Goal: Information Seeking & Learning: Compare options

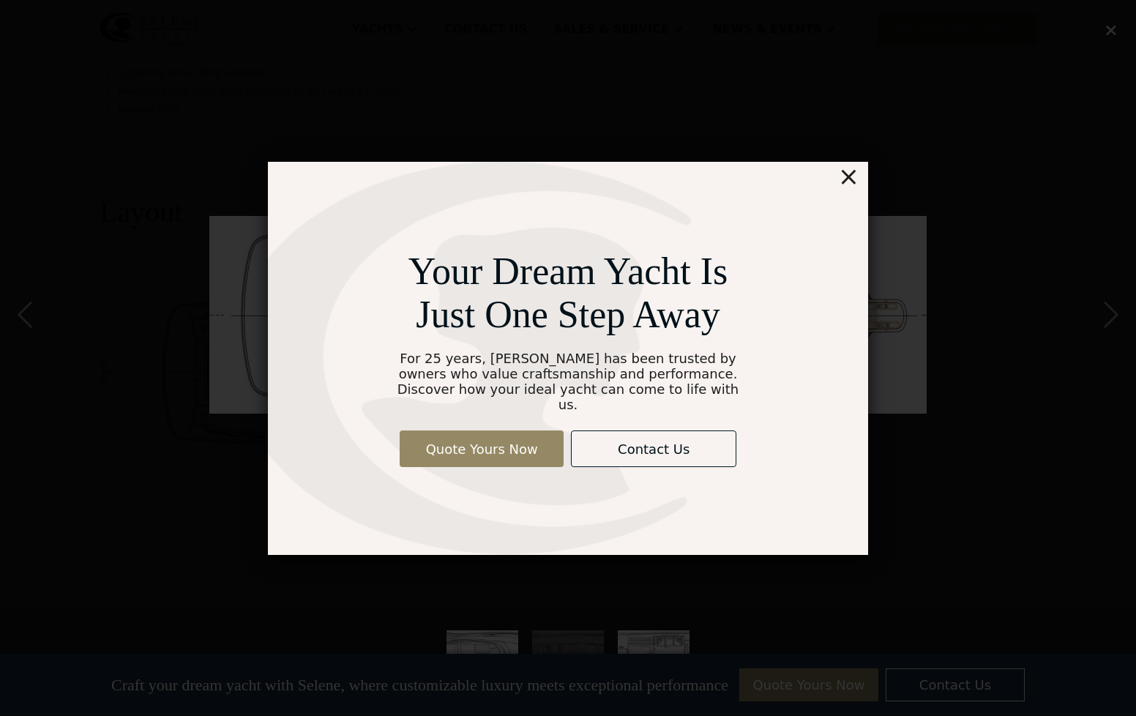
click at [851, 186] on div "×" at bounding box center [848, 176] width 21 height 29
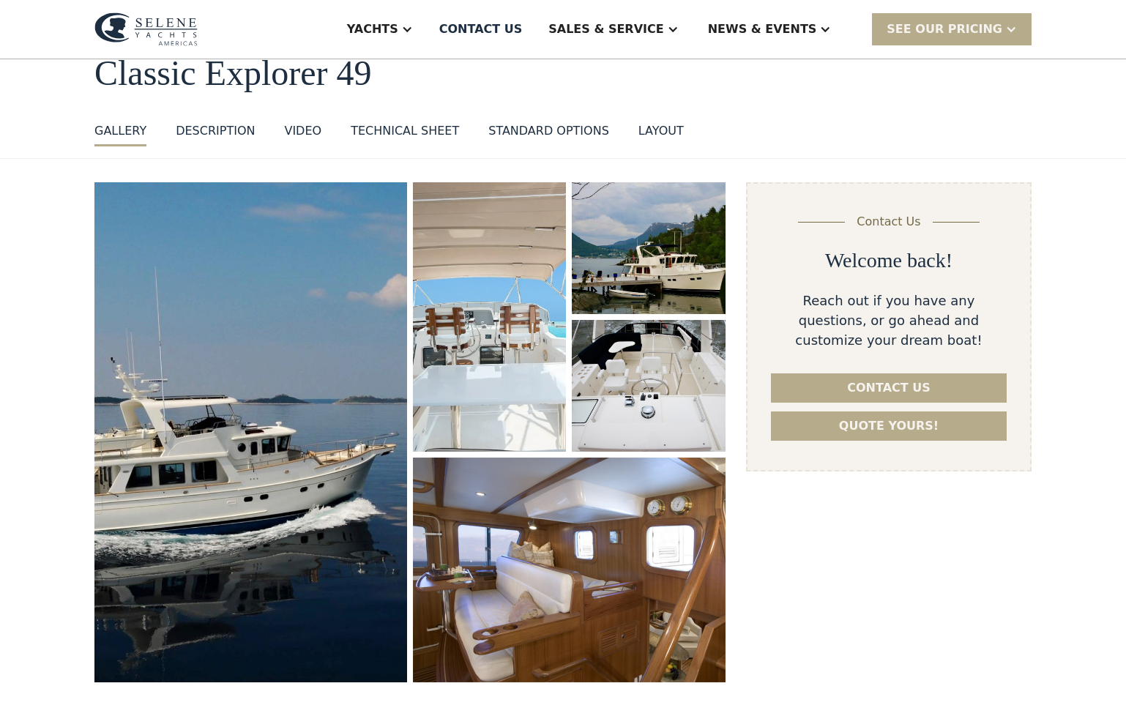
scroll to position [83, 0]
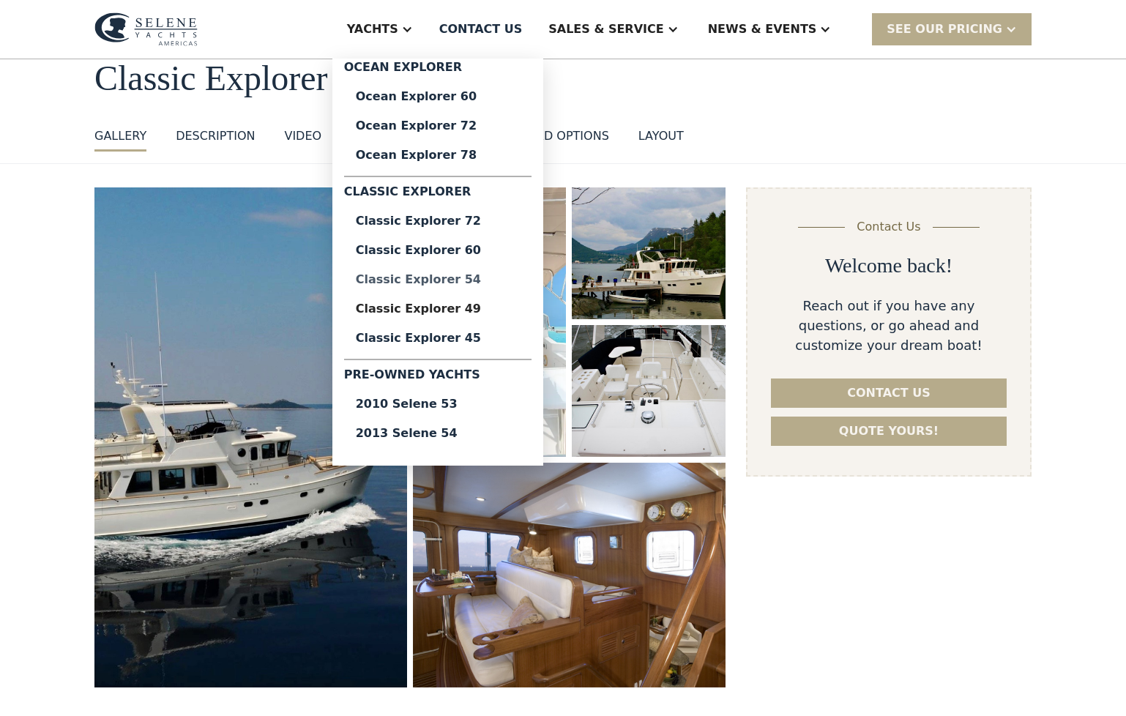
click at [491, 279] on div "Classic Explorer 54" at bounding box center [438, 280] width 164 height 12
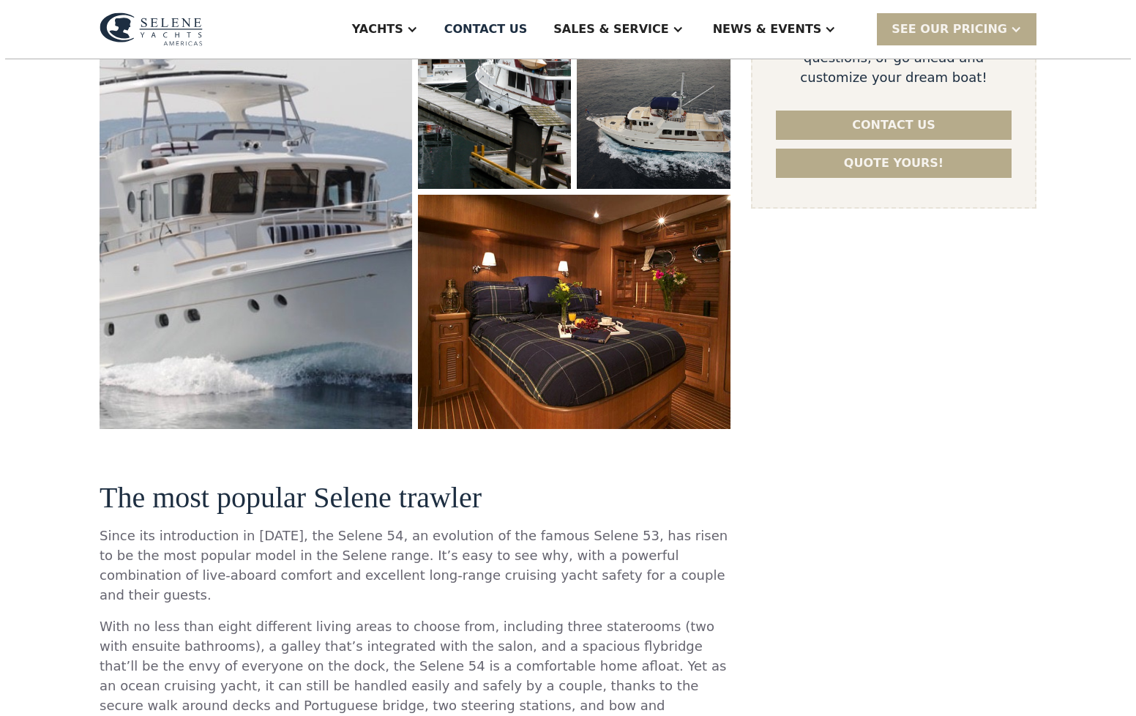
scroll to position [301, 0]
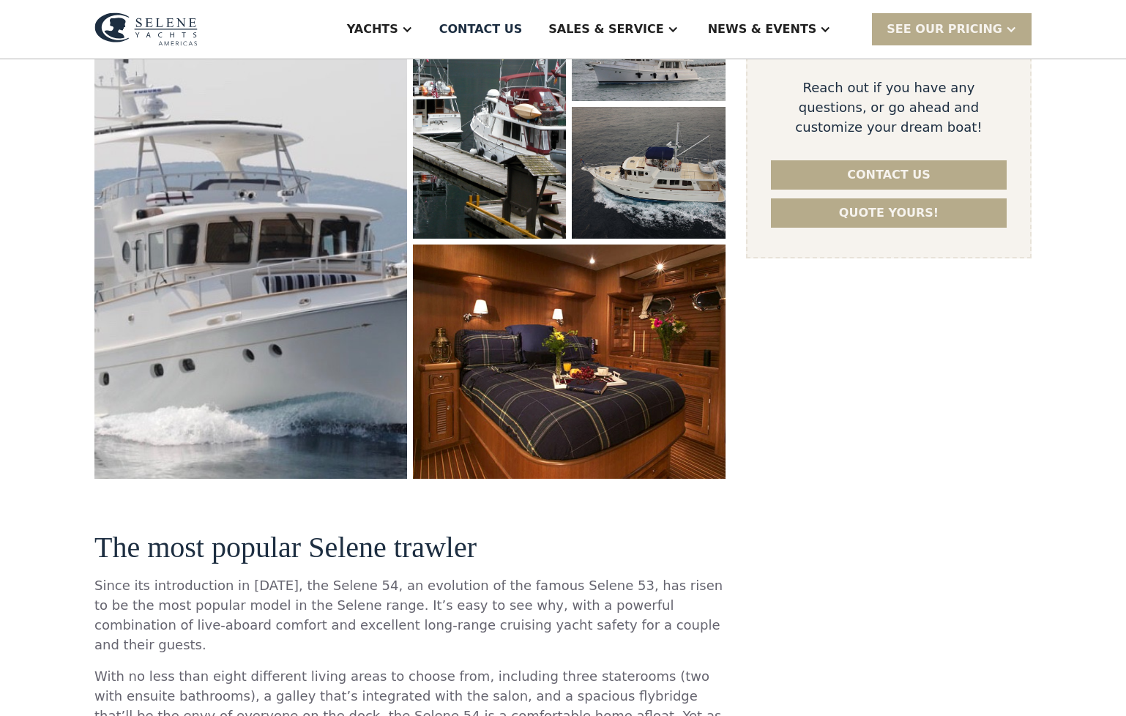
click at [554, 393] on img "open lightbox" at bounding box center [568, 362] width 325 height 244
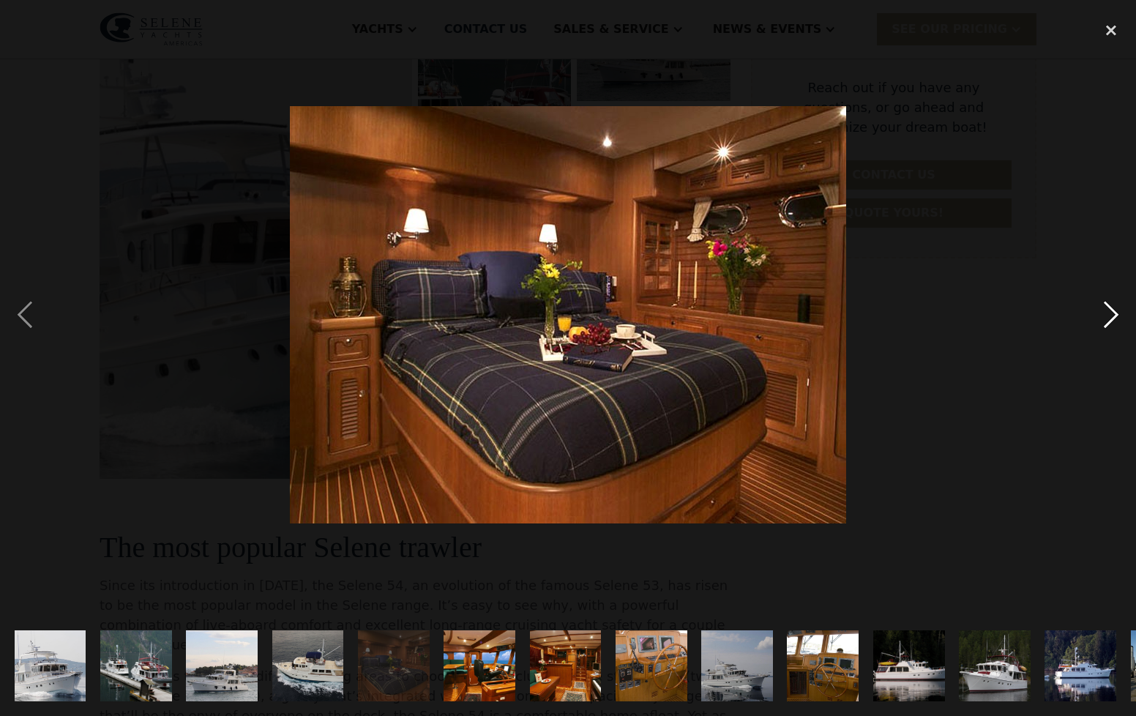
click at [1112, 318] on div "next image" at bounding box center [1111, 316] width 50 height 602
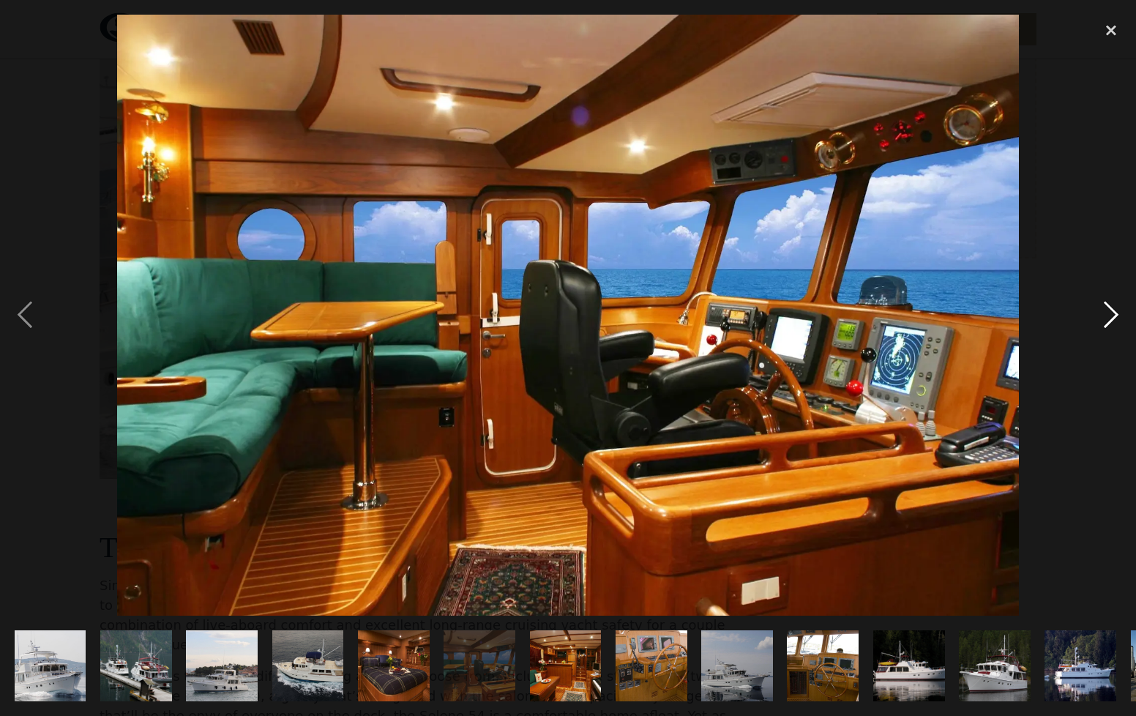
click at [1110, 318] on div "next image" at bounding box center [1111, 316] width 50 height 602
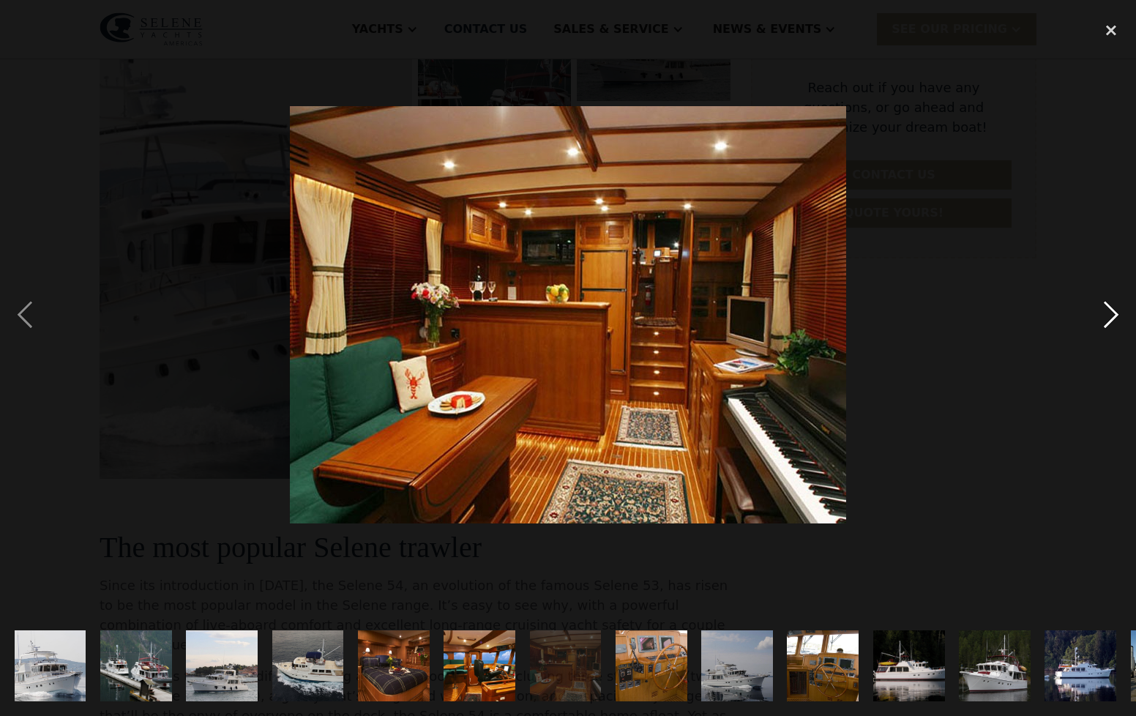
click at [1110, 318] on div "next image" at bounding box center [1111, 316] width 50 height 602
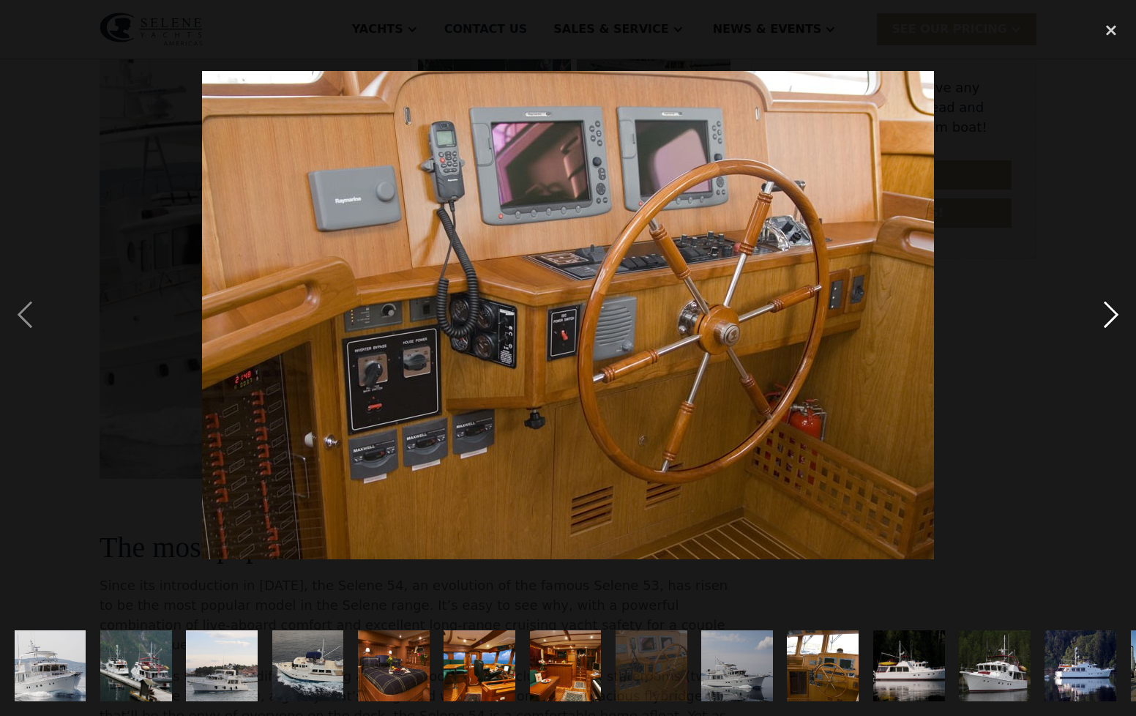
click at [1110, 318] on div "next image" at bounding box center [1111, 316] width 50 height 602
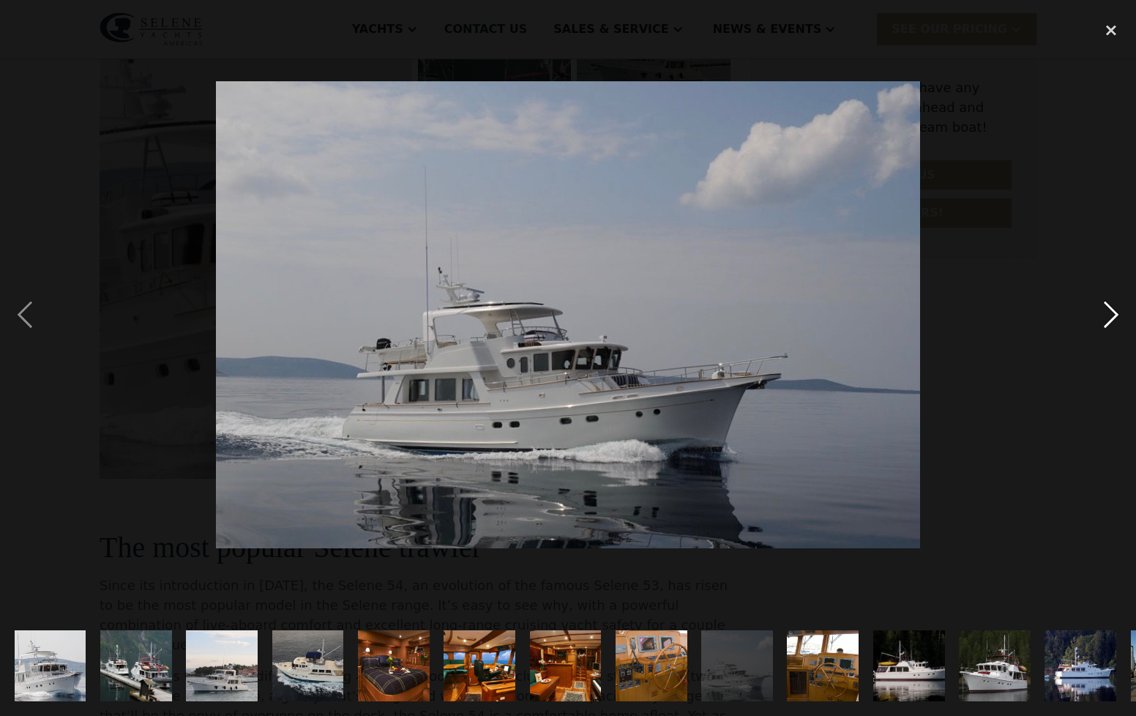
click at [1110, 318] on div "next image" at bounding box center [1111, 316] width 50 height 602
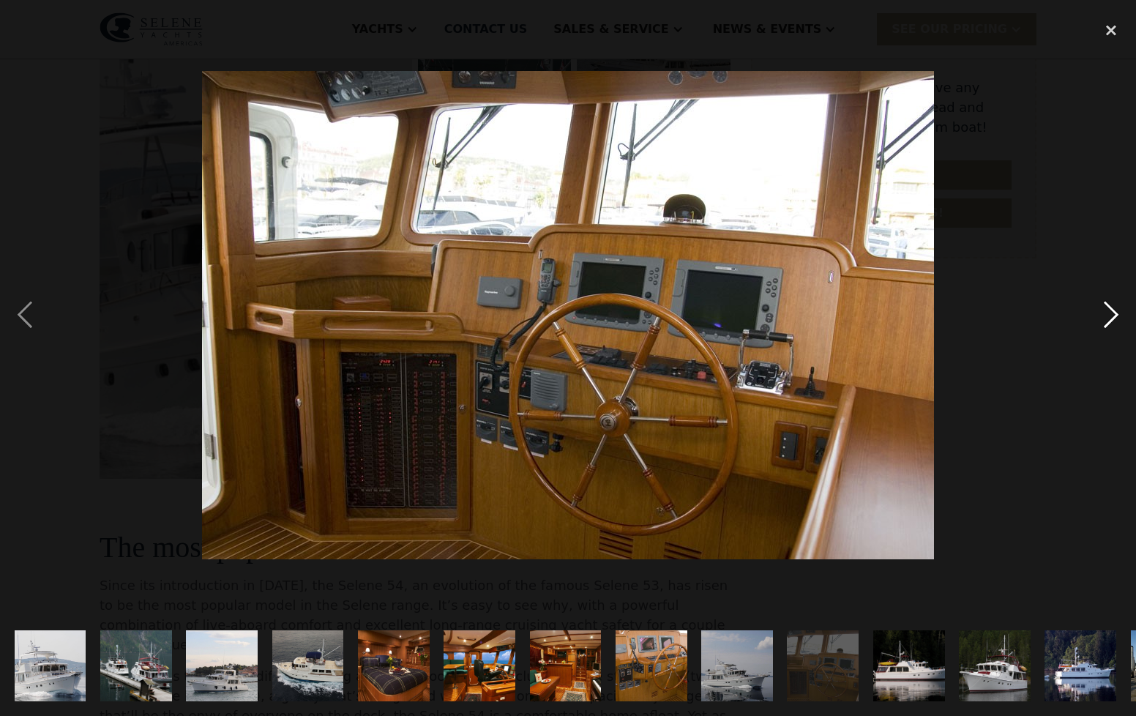
click at [1110, 318] on div "next image" at bounding box center [1111, 316] width 50 height 602
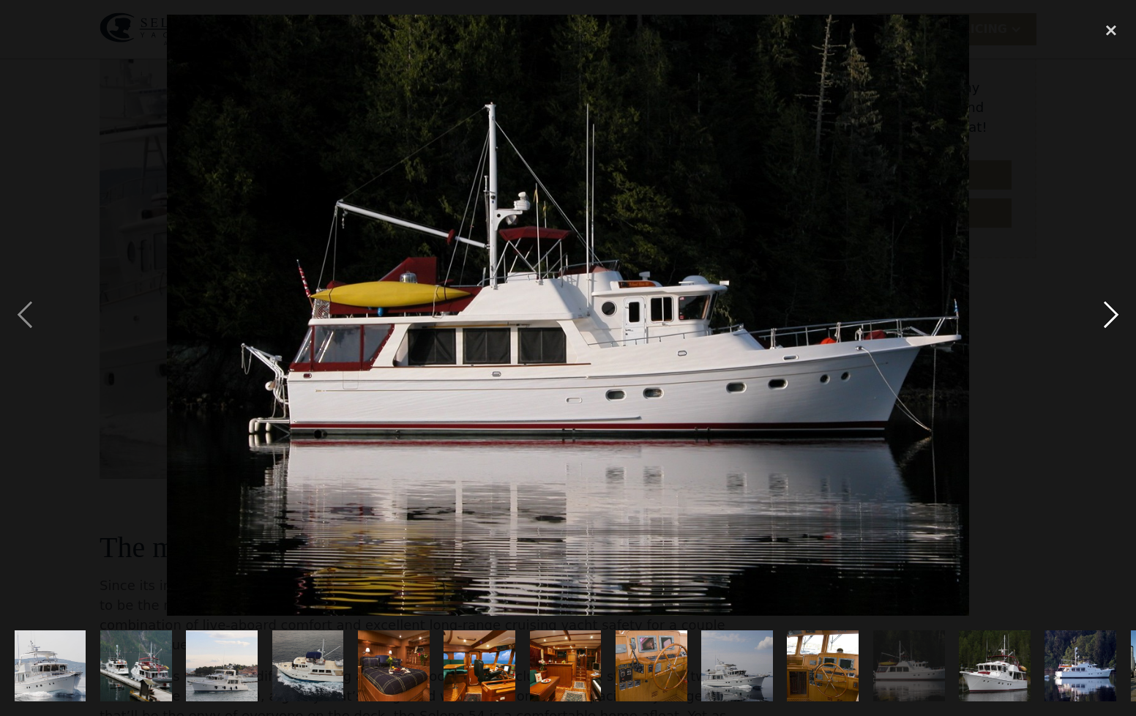
click at [1108, 318] on div "next image" at bounding box center [1111, 316] width 50 height 602
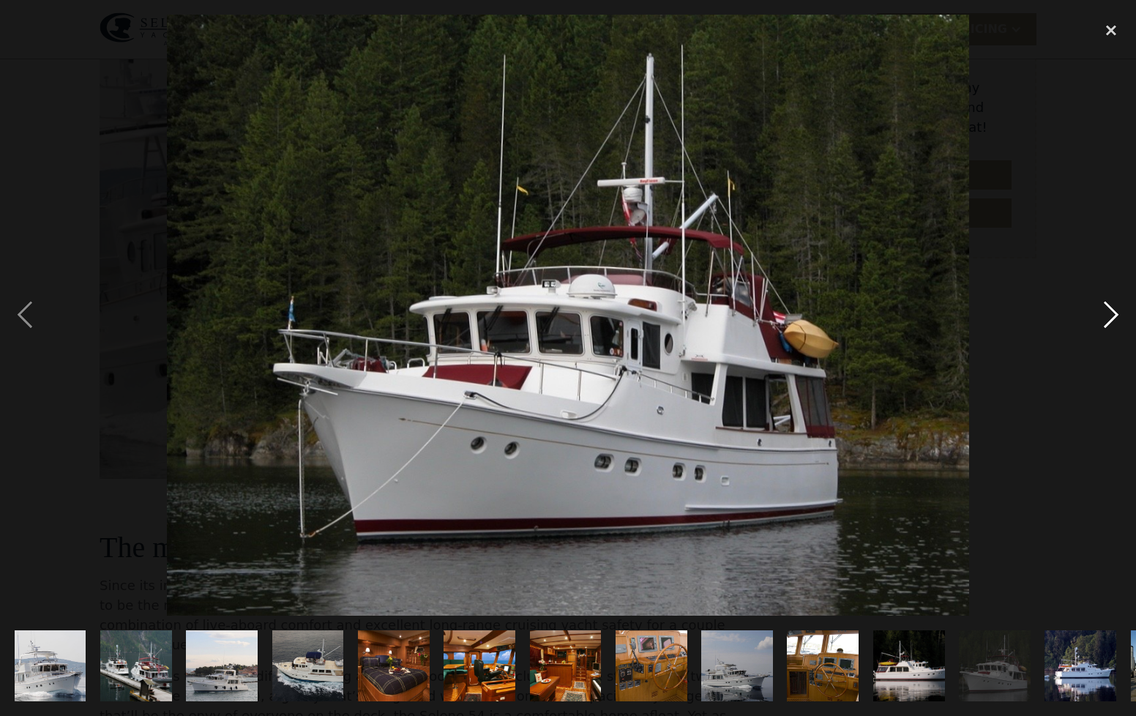
click at [1108, 318] on div "next image" at bounding box center [1111, 316] width 50 height 602
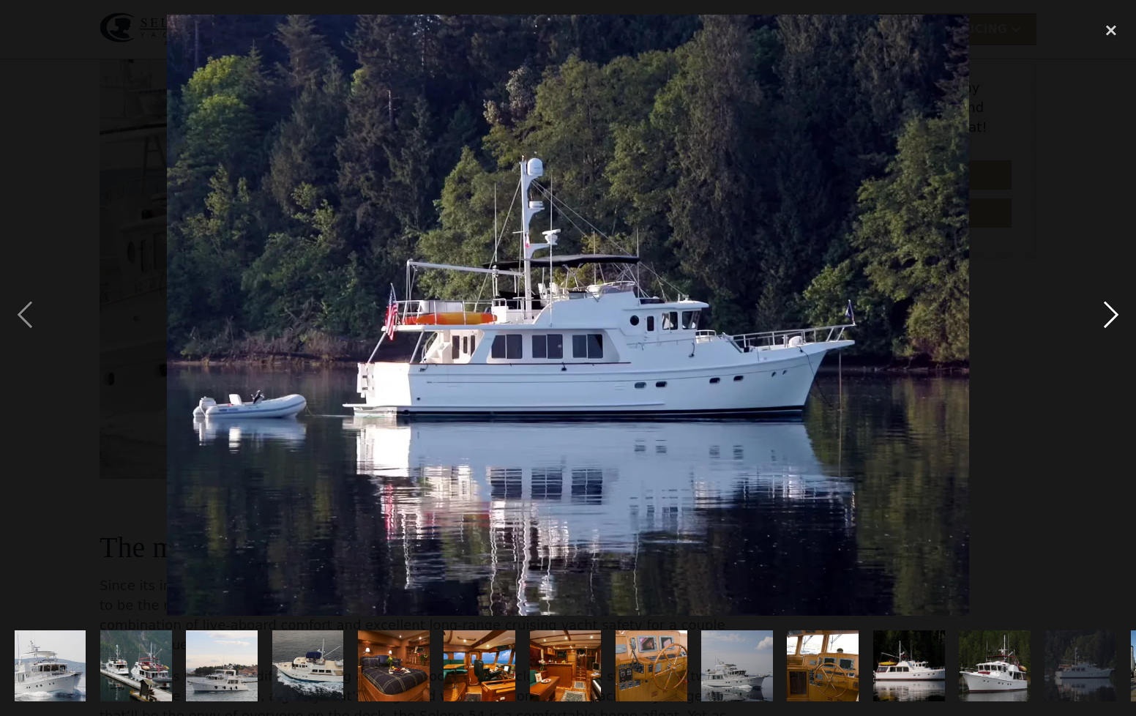
click at [1107, 318] on div "next image" at bounding box center [1111, 316] width 50 height 602
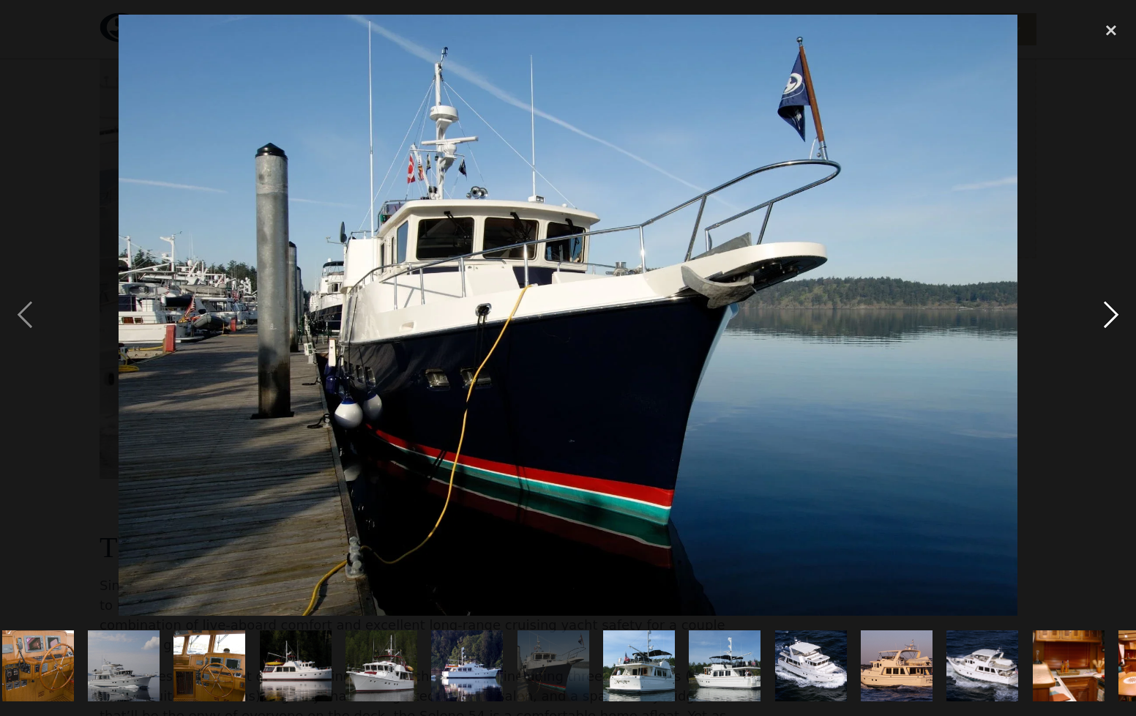
scroll to position [0, 681]
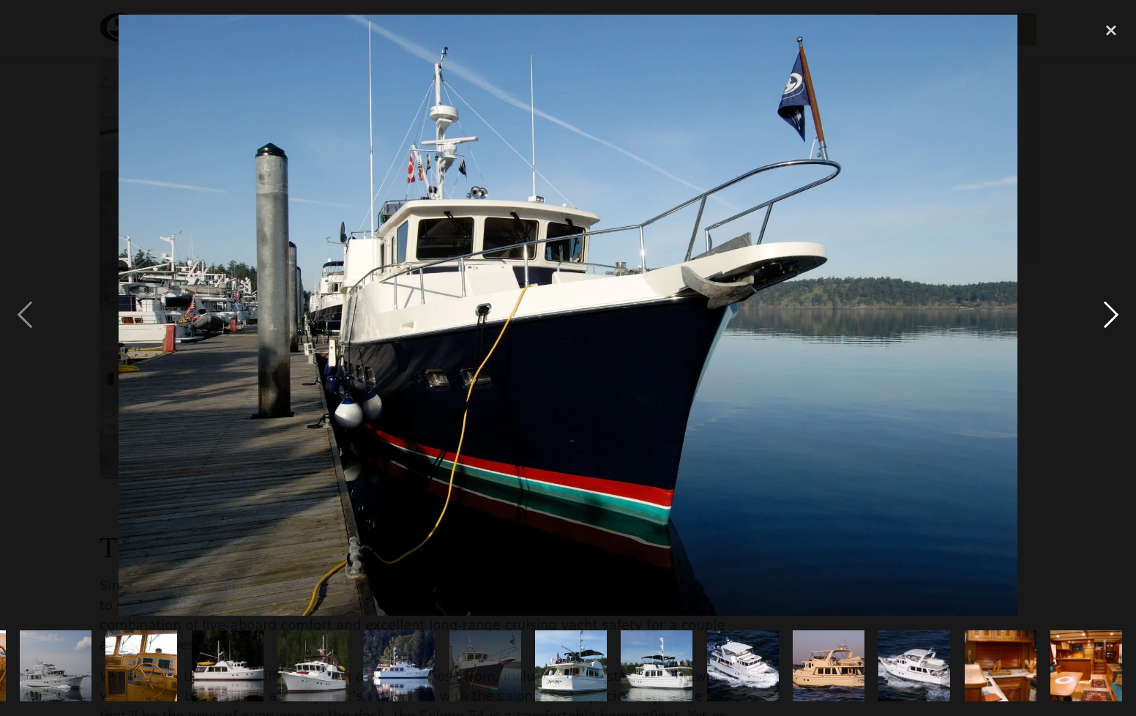
click at [1107, 318] on div "next image" at bounding box center [1111, 316] width 50 height 602
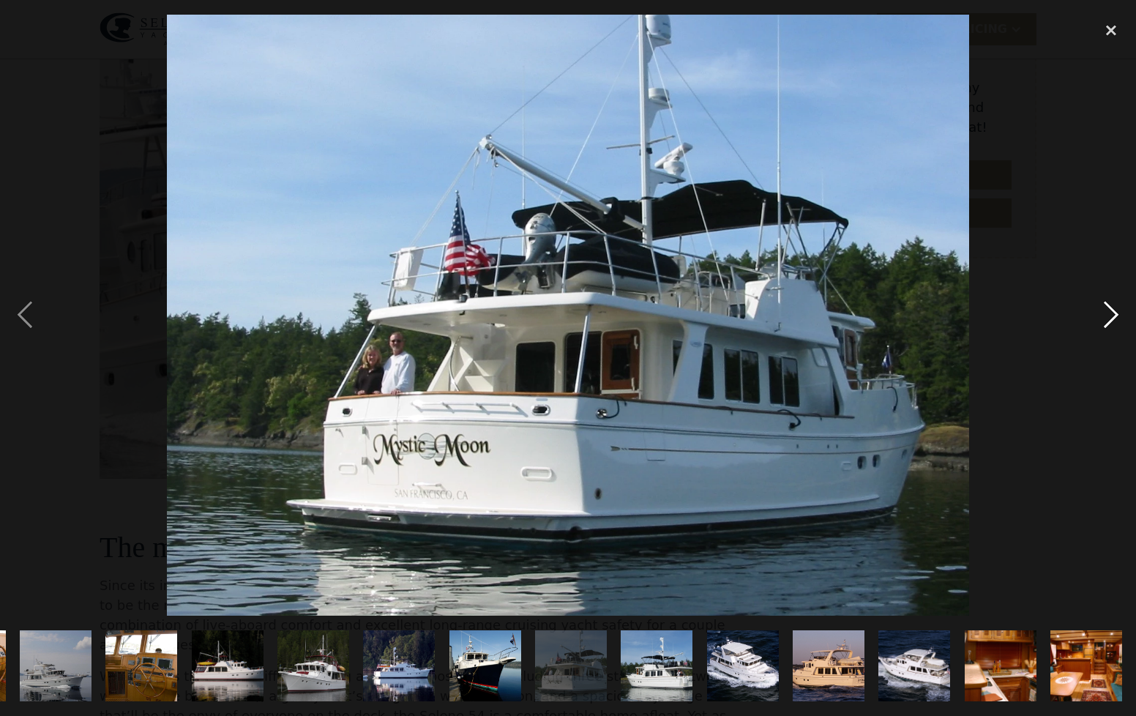
click at [1107, 318] on div "next image" at bounding box center [1111, 316] width 50 height 602
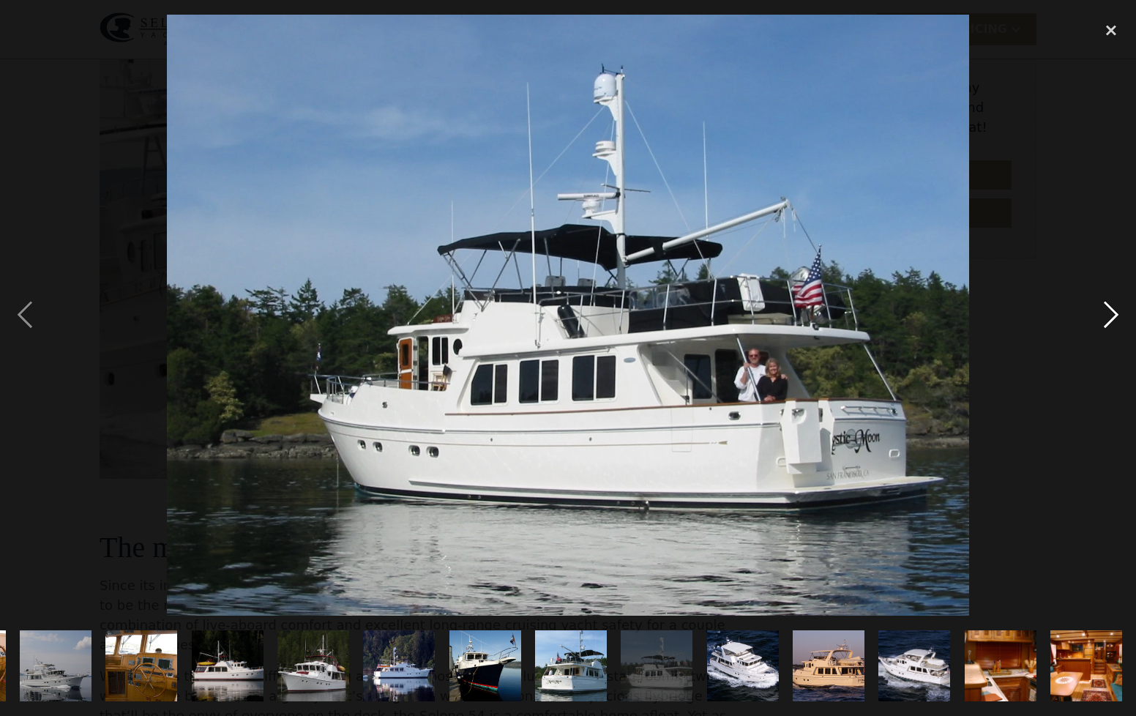
click at [1107, 318] on div "next image" at bounding box center [1111, 316] width 50 height 602
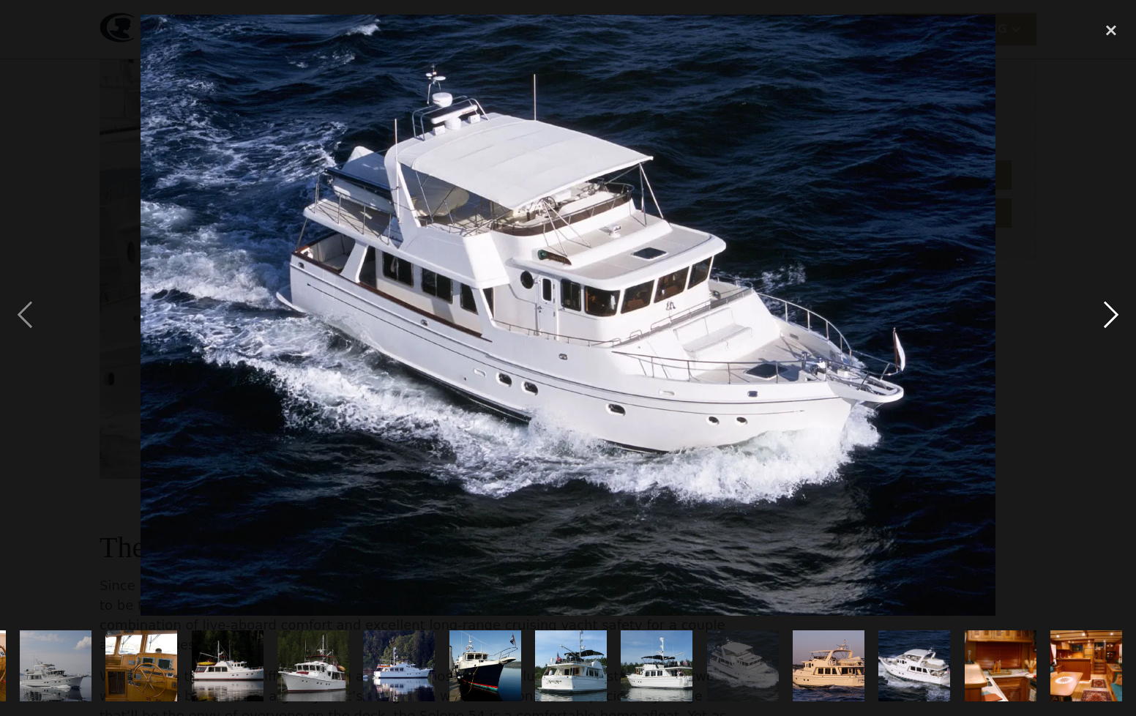
click at [1107, 318] on div "next image" at bounding box center [1111, 316] width 50 height 602
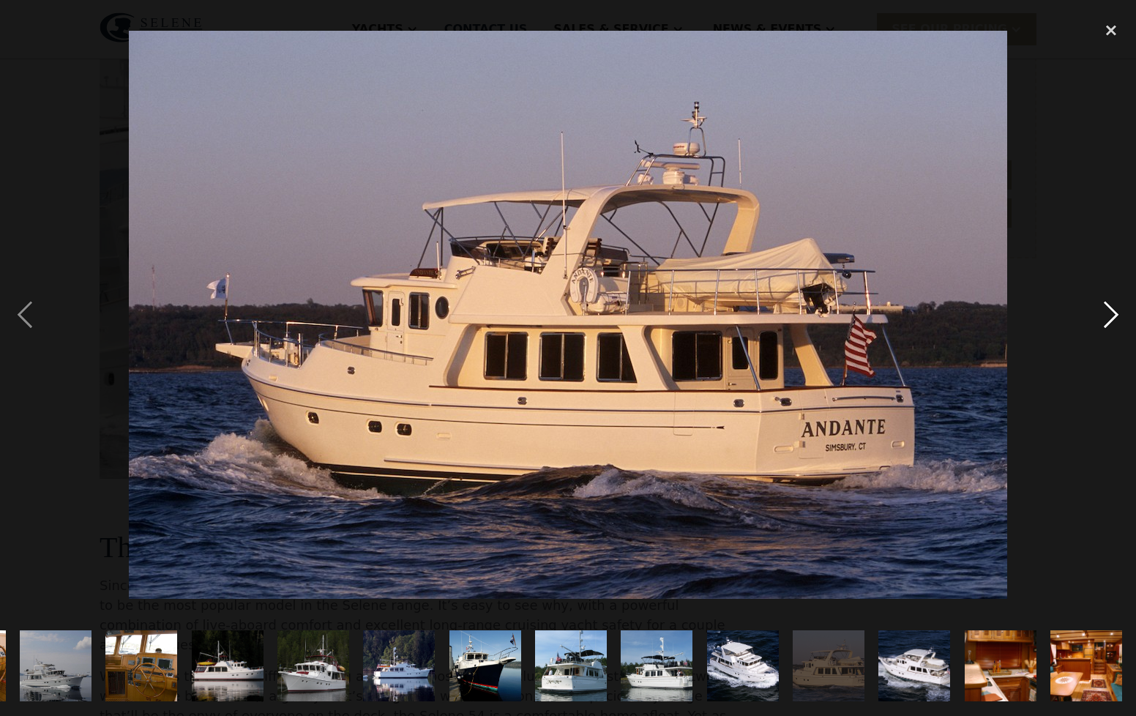
click at [1107, 317] on div "next image" at bounding box center [1111, 316] width 50 height 602
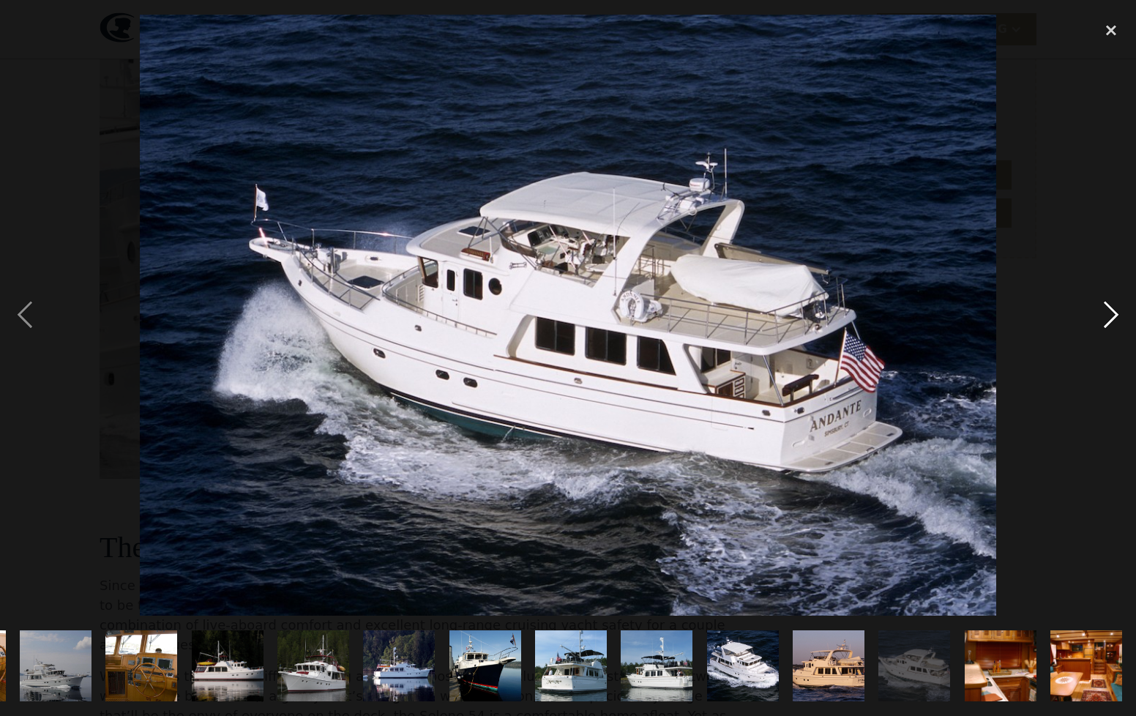
click at [1107, 317] on div "next image" at bounding box center [1111, 316] width 50 height 602
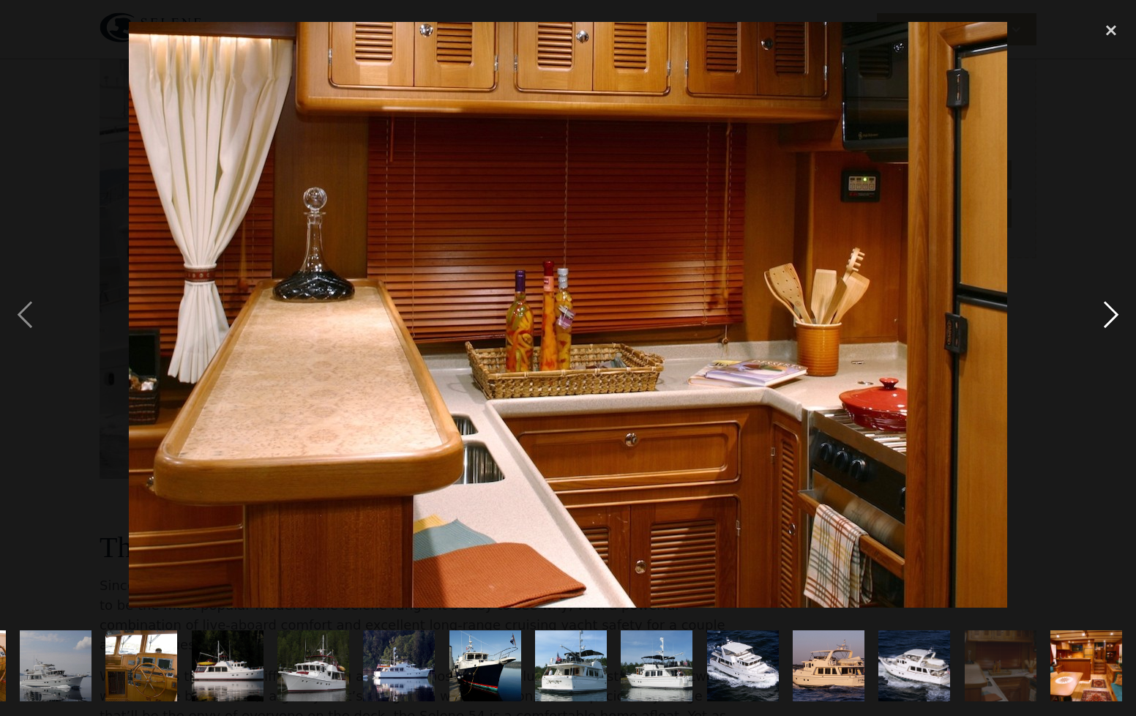
click at [1106, 316] on div "next image" at bounding box center [1111, 316] width 50 height 602
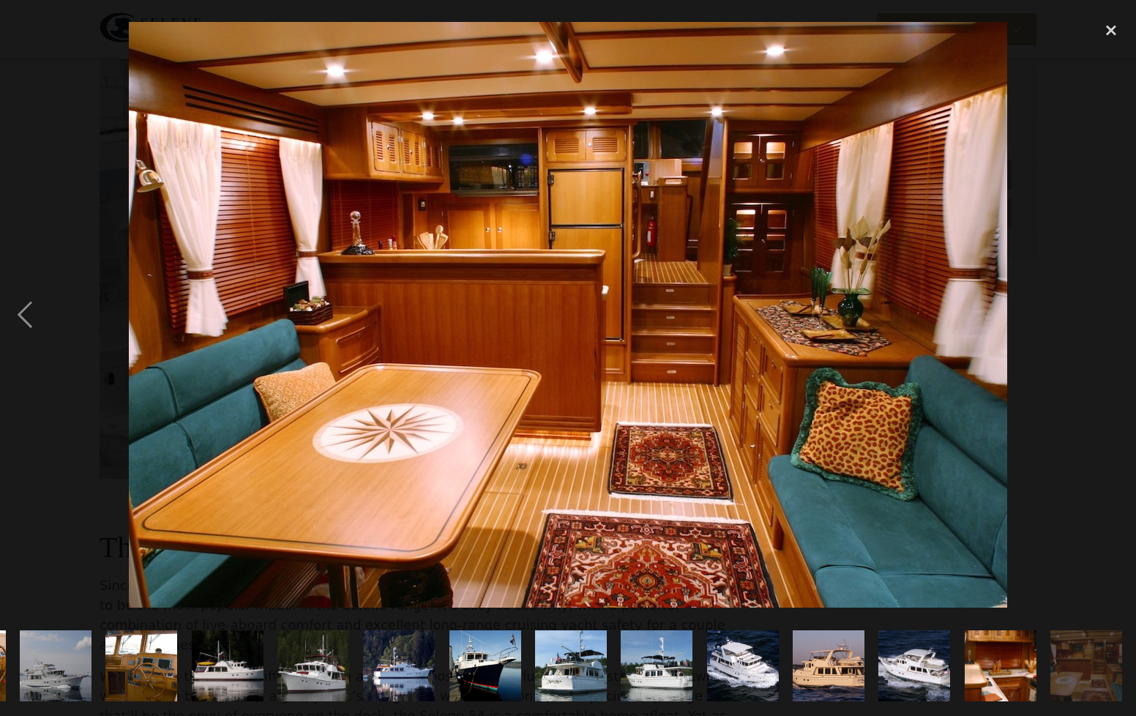
click at [1095, 298] on div "next image" at bounding box center [1111, 316] width 50 height 602
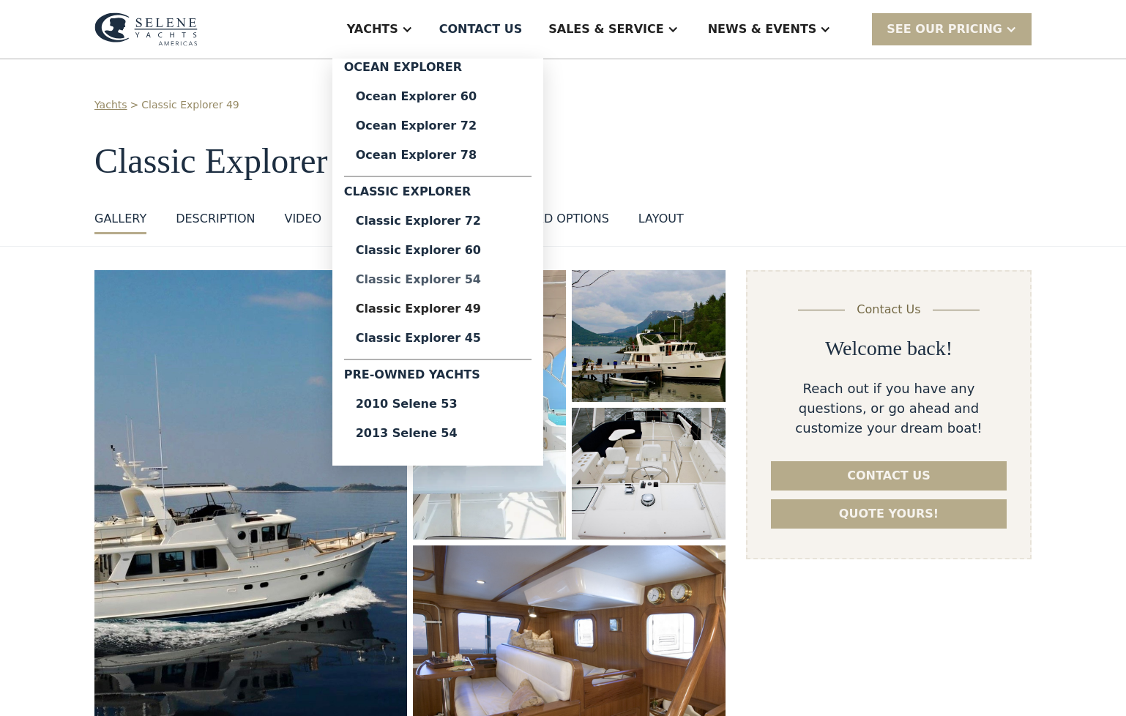
click at [481, 280] on div "Classic Explorer 54" at bounding box center [438, 280] width 164 height 12
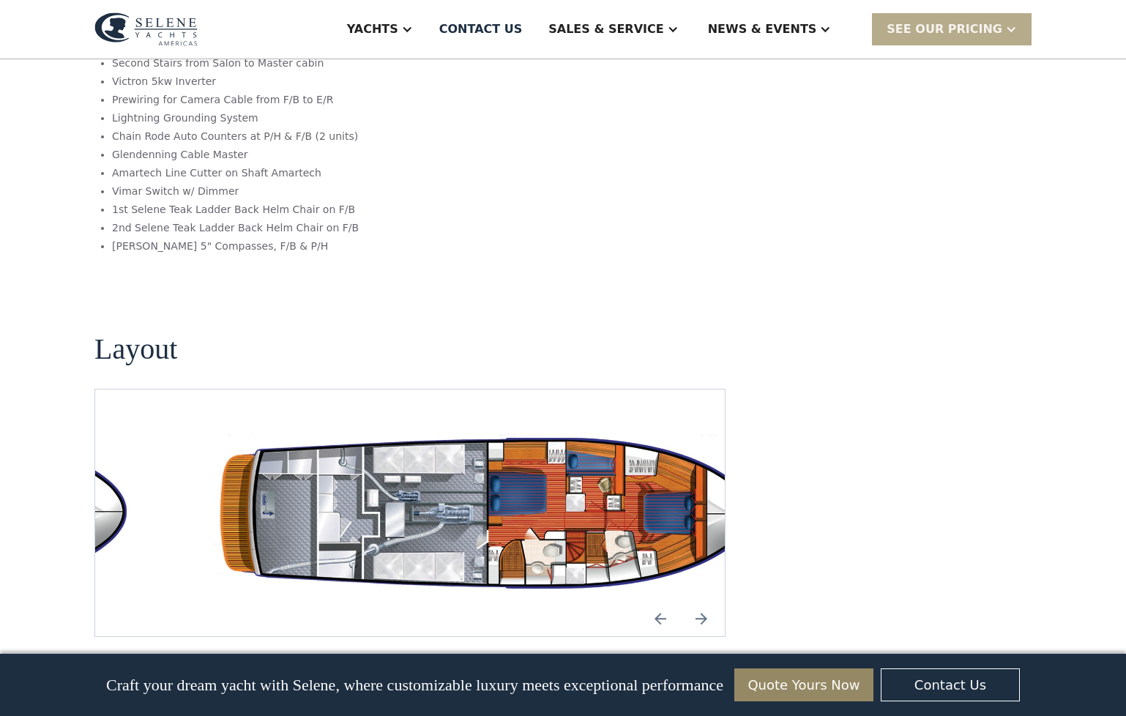
click at [607, 425] on img "open lightbox" at bounding box center [494, 513] width 606 height 176
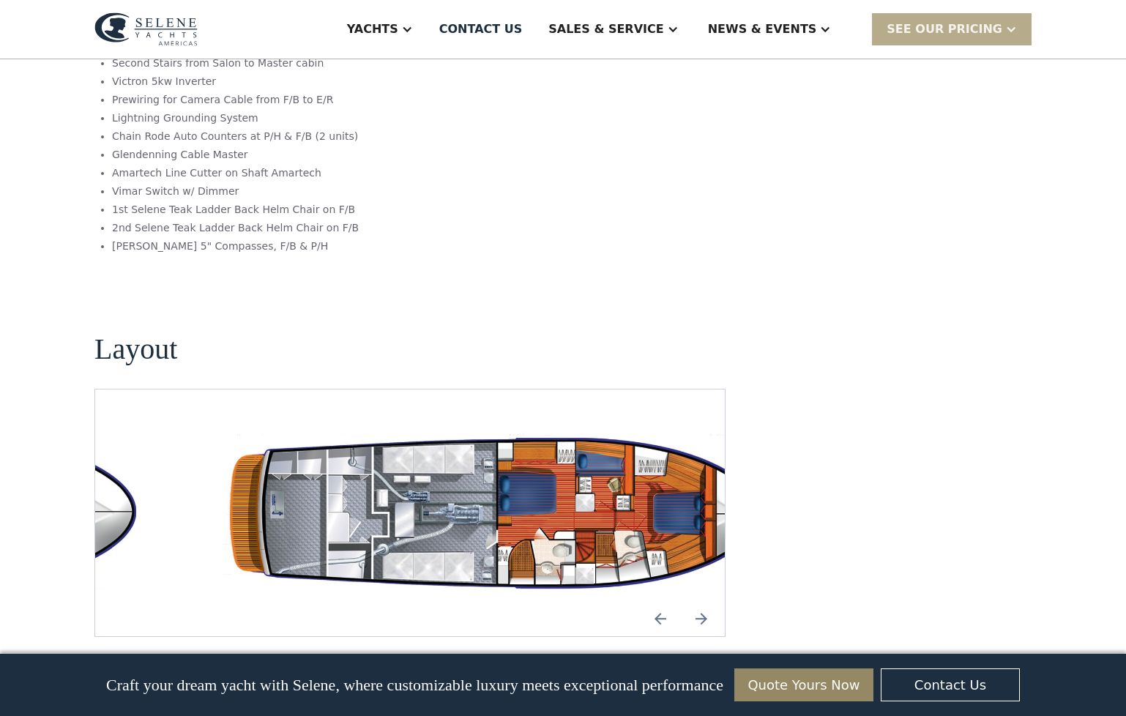
click at [599, 425] on img "open lightbox" at bounding box center [504, 513] width 606 height 176
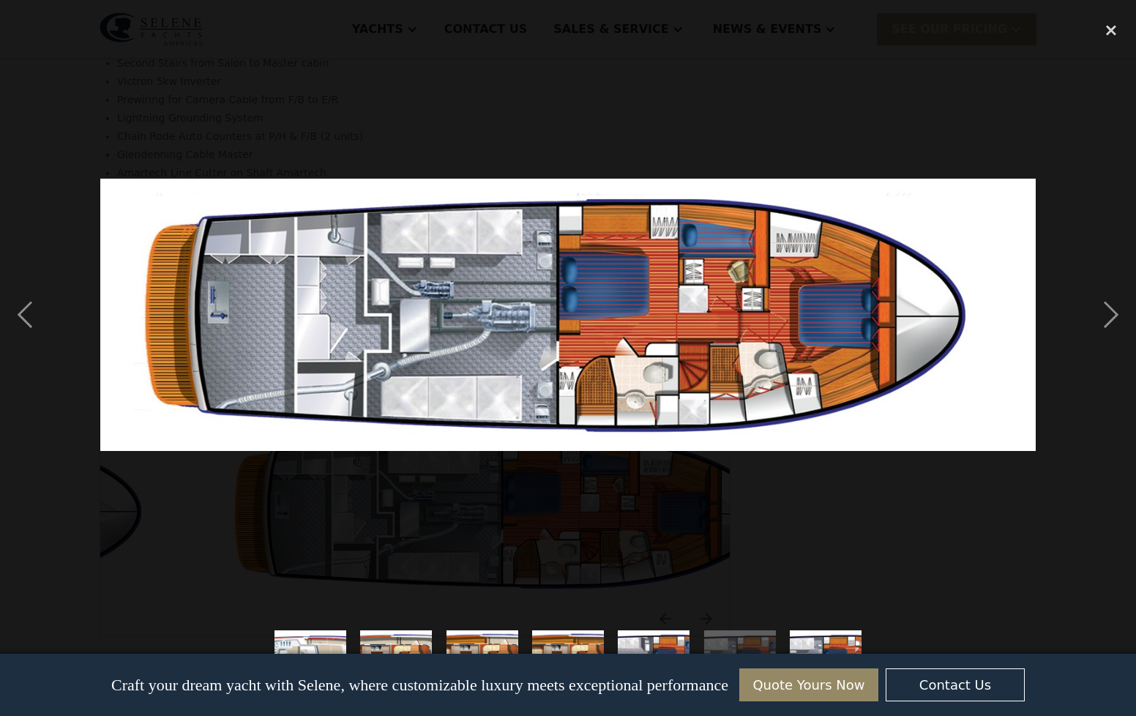
click at [599, 388] on img at bounding box center [567, 315] width 935 height 272
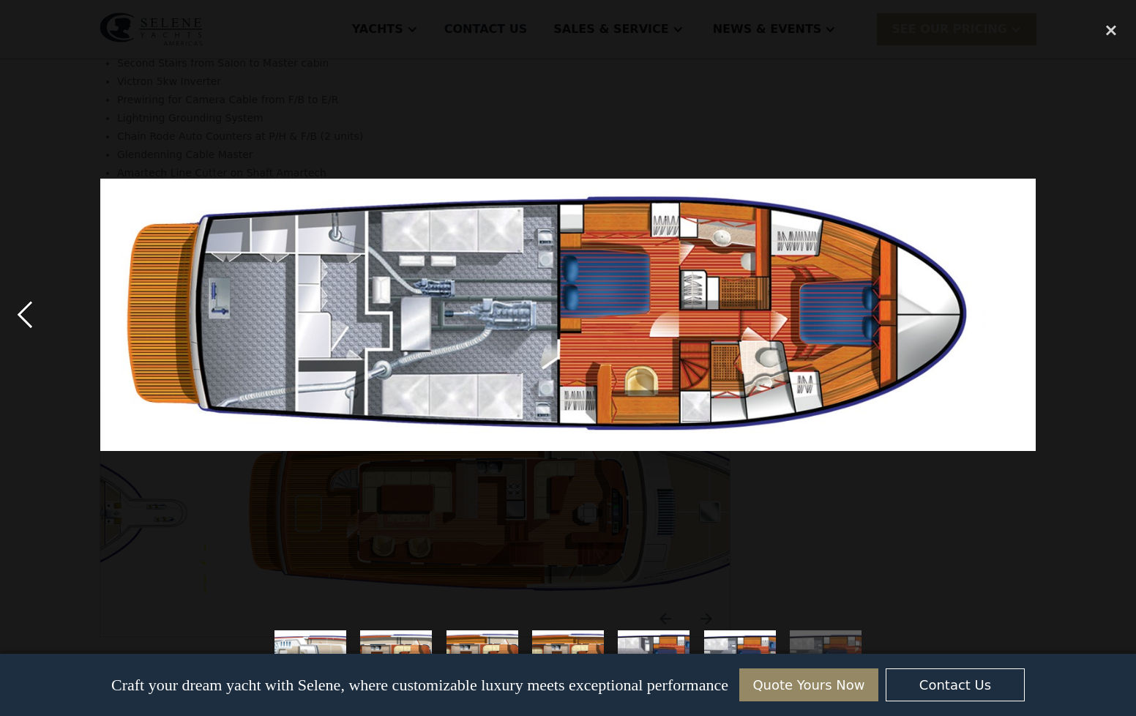
click at [35, 315] on div "previous image" at bounding box center [25, 316] width 50 height 602
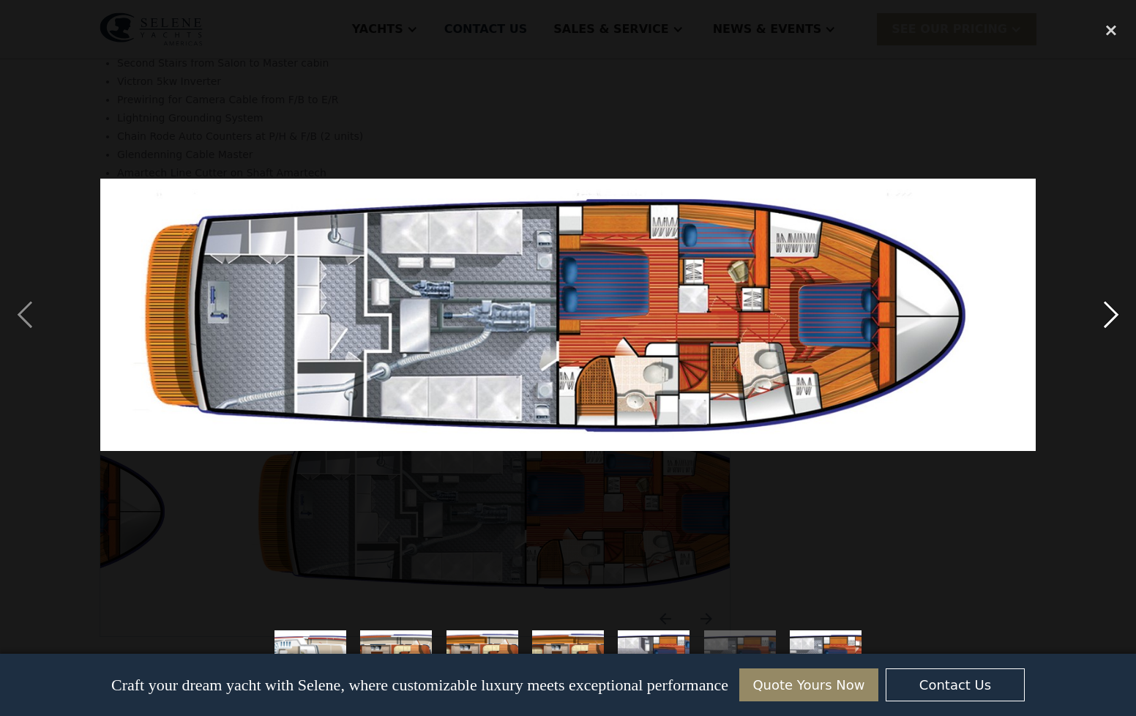
click at [1103, 324] on div "next image" at bounding box center [1111, 316] width 50 height 602
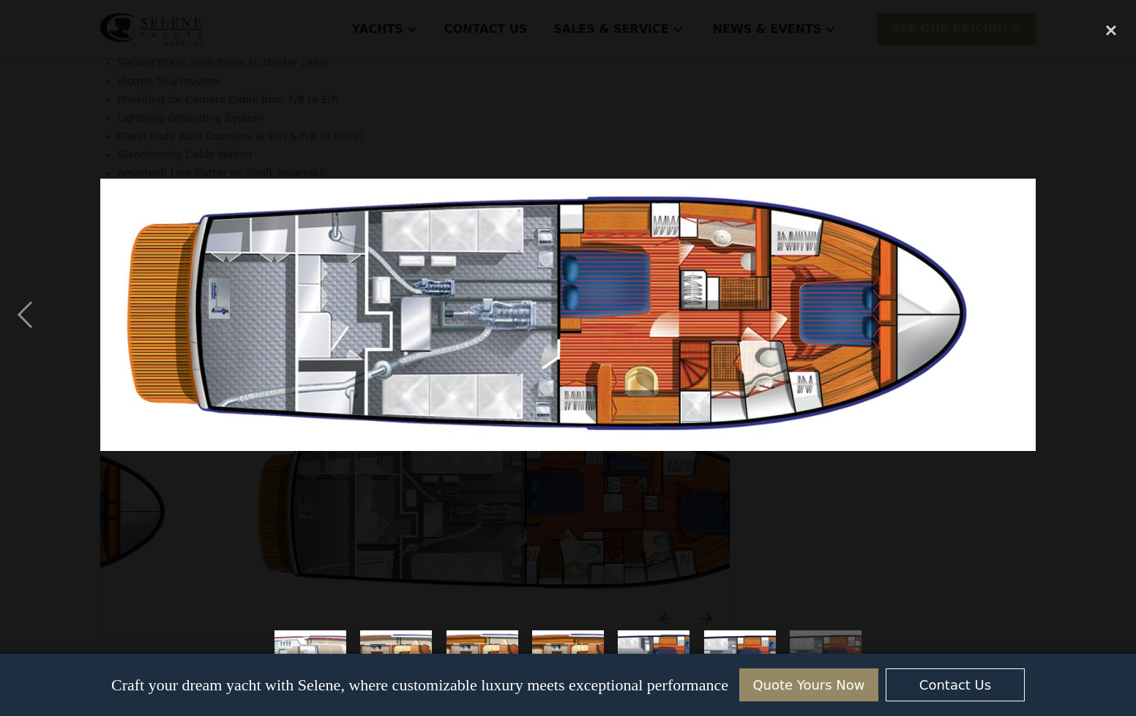
click at [1102, 324] on div "next image" at bounding box center [1111, 316] width 50 height 602
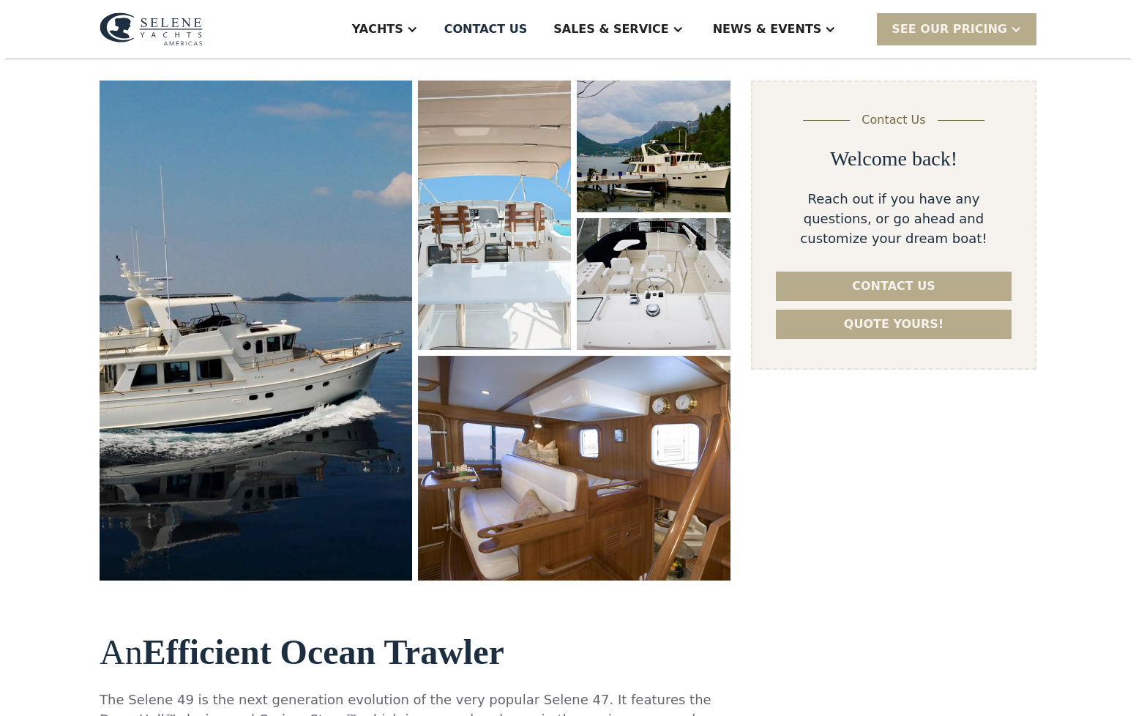
scroll to position [204, 0]
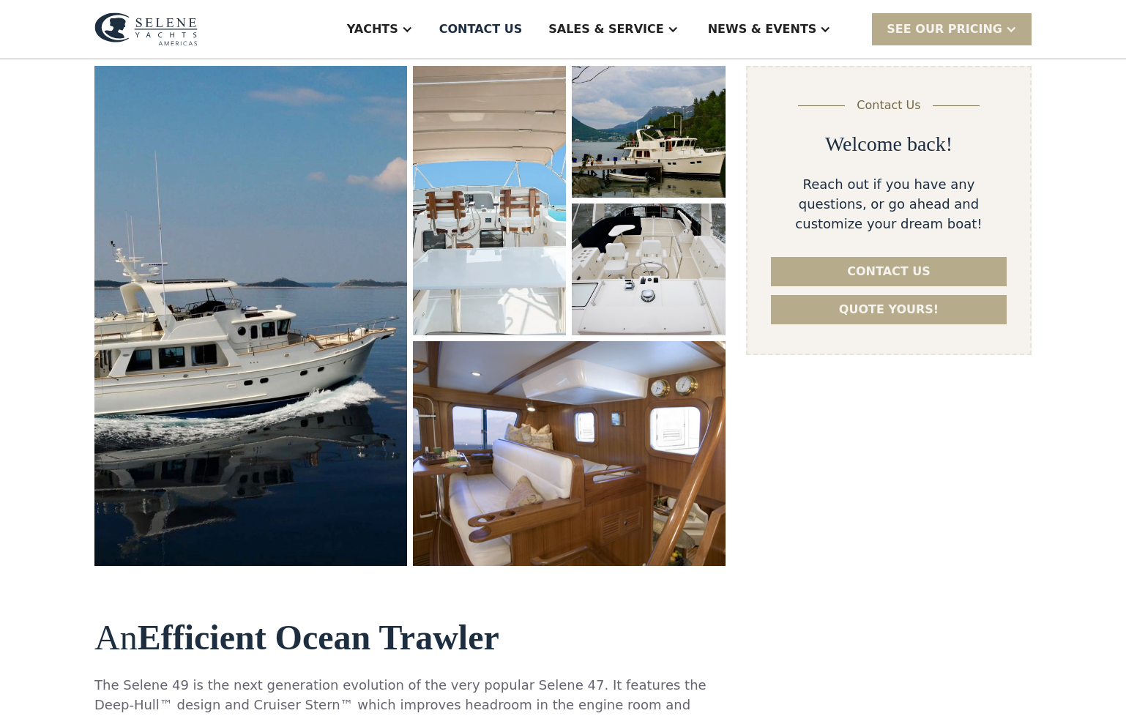
click at [548, 492] on img "open lightbox" at bounding box center [569, 454] width 327 height 236
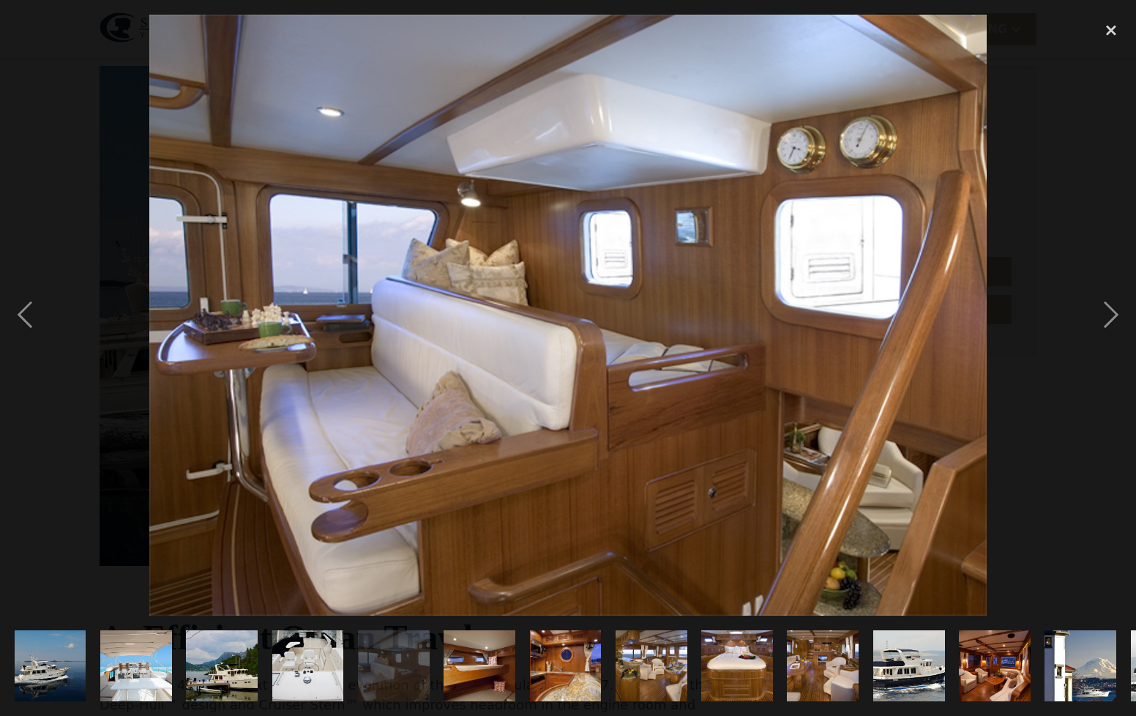
scroll to position [0, 0]
click at [28, 318] on div "previous image" at bounding box center [25, 316] width 50 height 602
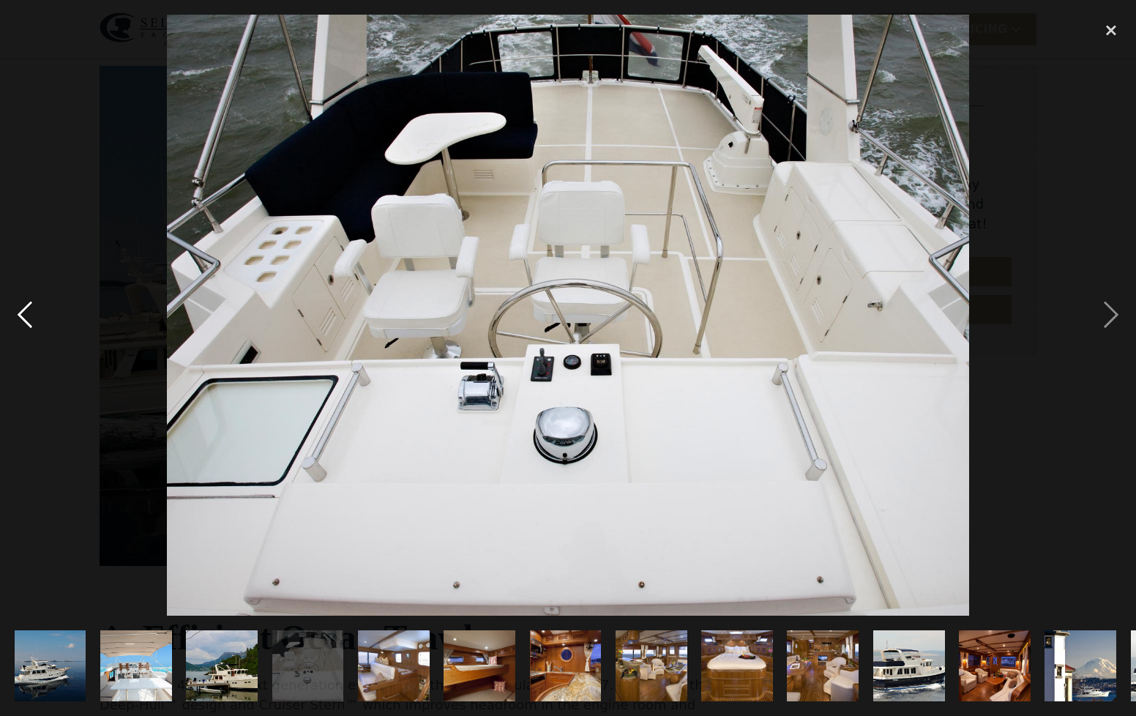
click at [26, 319] on div "previous image" at bounding box center [25, 316] width 50 height 602
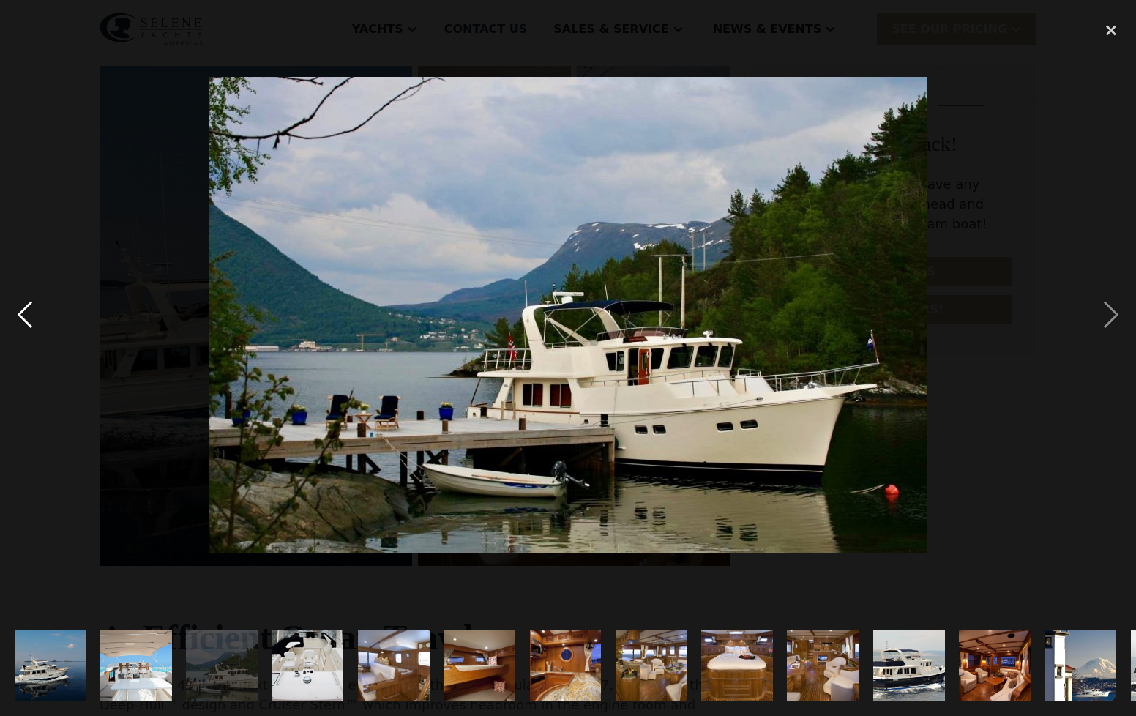
click at [26, 319] on div "previous image" at bounding box center [25, 316] width 50 height 602
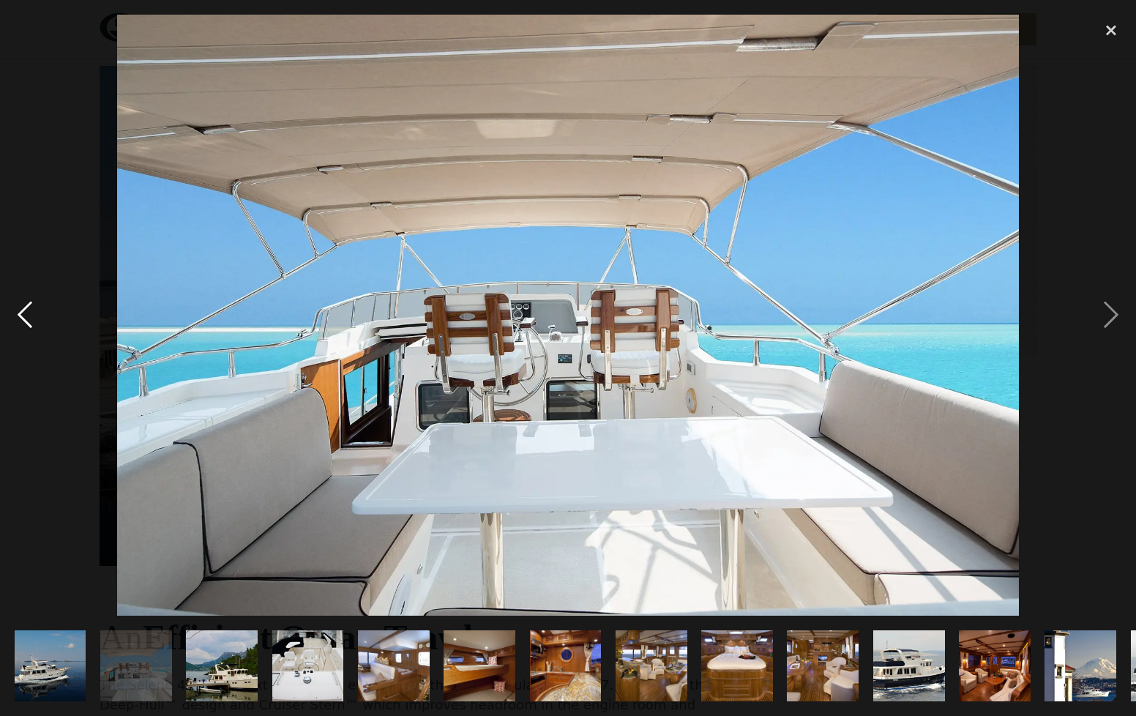
click at [26, 319] on div "previous image" at bounding box center [25, 316] width 50 height 602
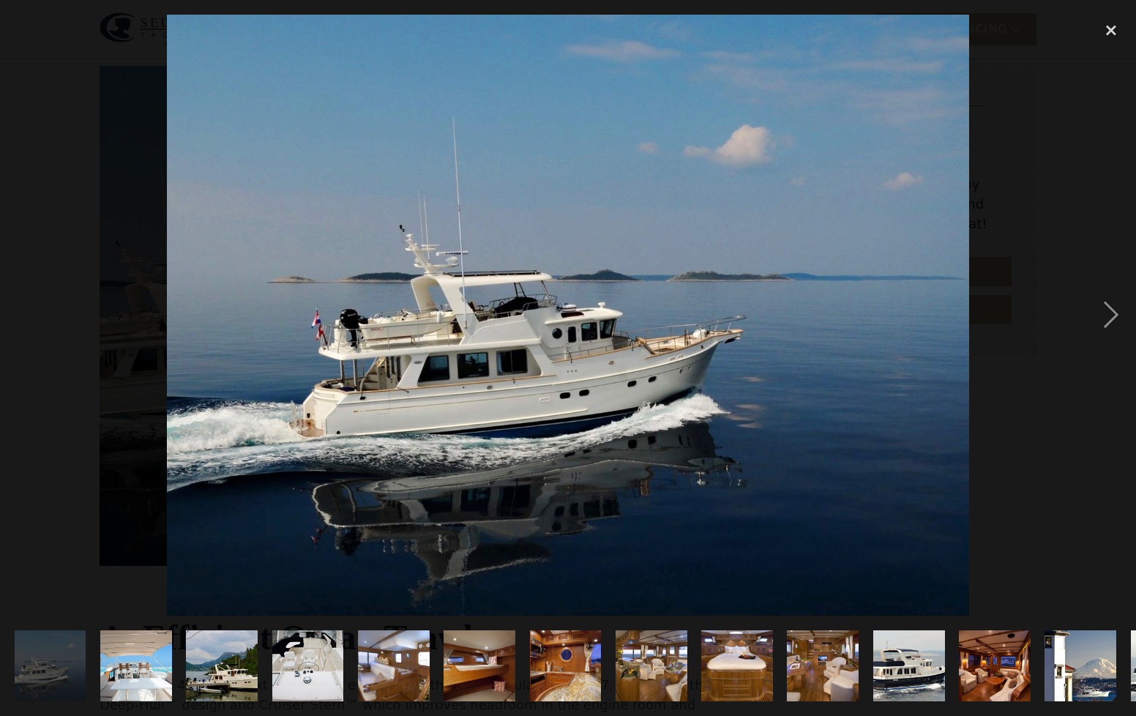
click at [26, 319] on div "previous image" at bounding box center [25, 316] width 50 height 602
click at [1108, 319] on div "next image" at bounding box center [1111, 316] width 50 height 602
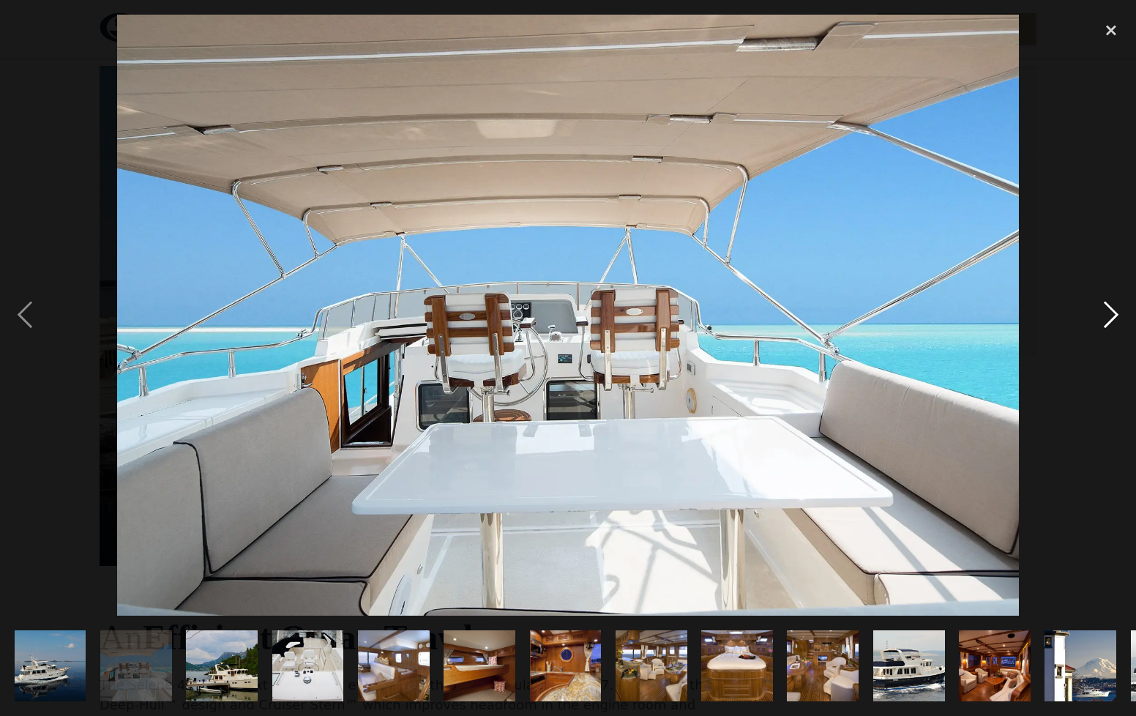
click at [1107, 319] on div "next image" at bounding box center [1111, 316] width 50 height 602
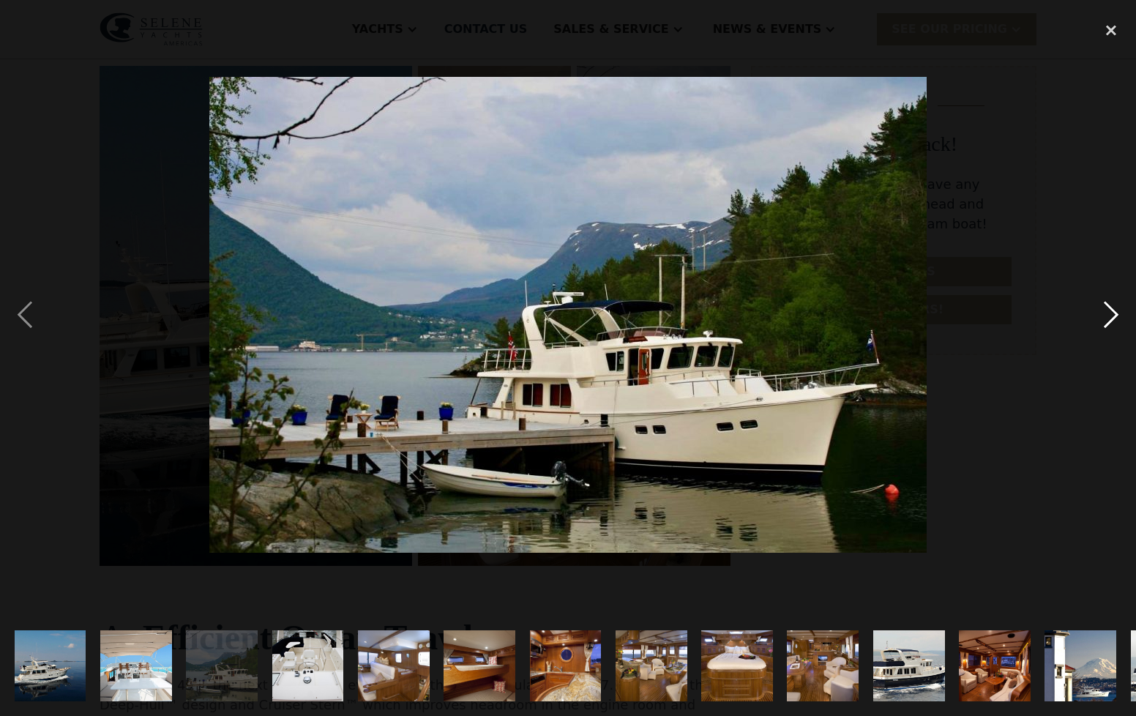
click at [1107, 319] on div "next image" at bounding box center [1111, 316] width 50 height 602
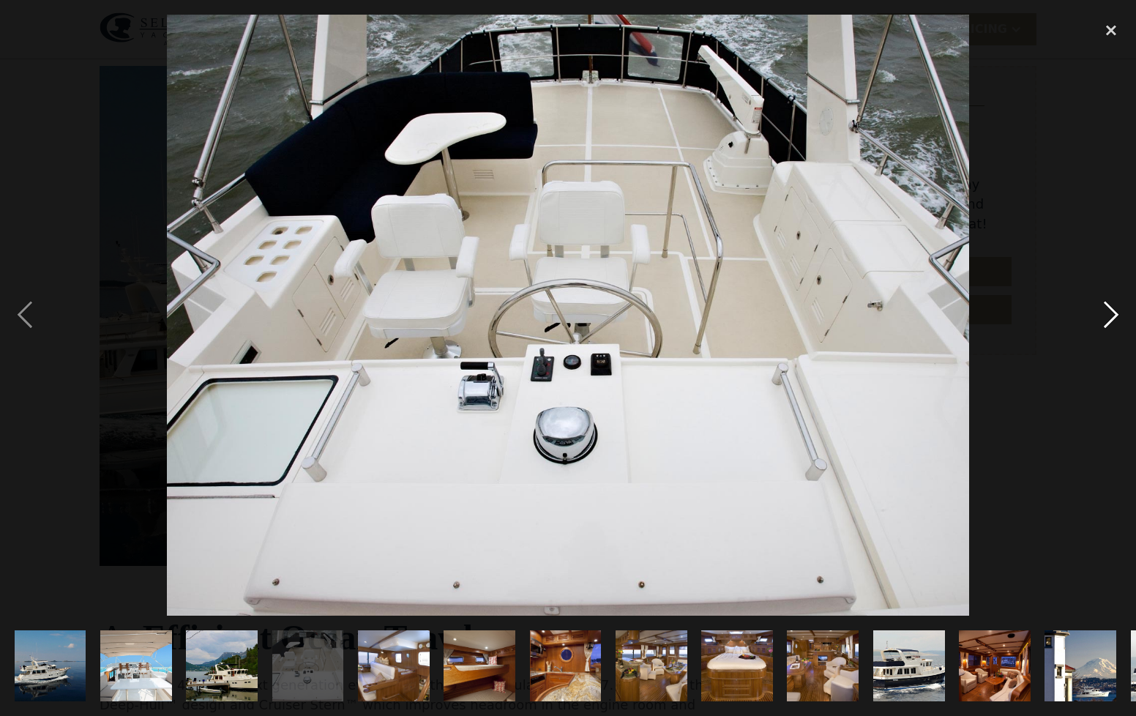
click at [1107, 319] on div "next image" at bounding box center [1111, 316] width 50 height 602
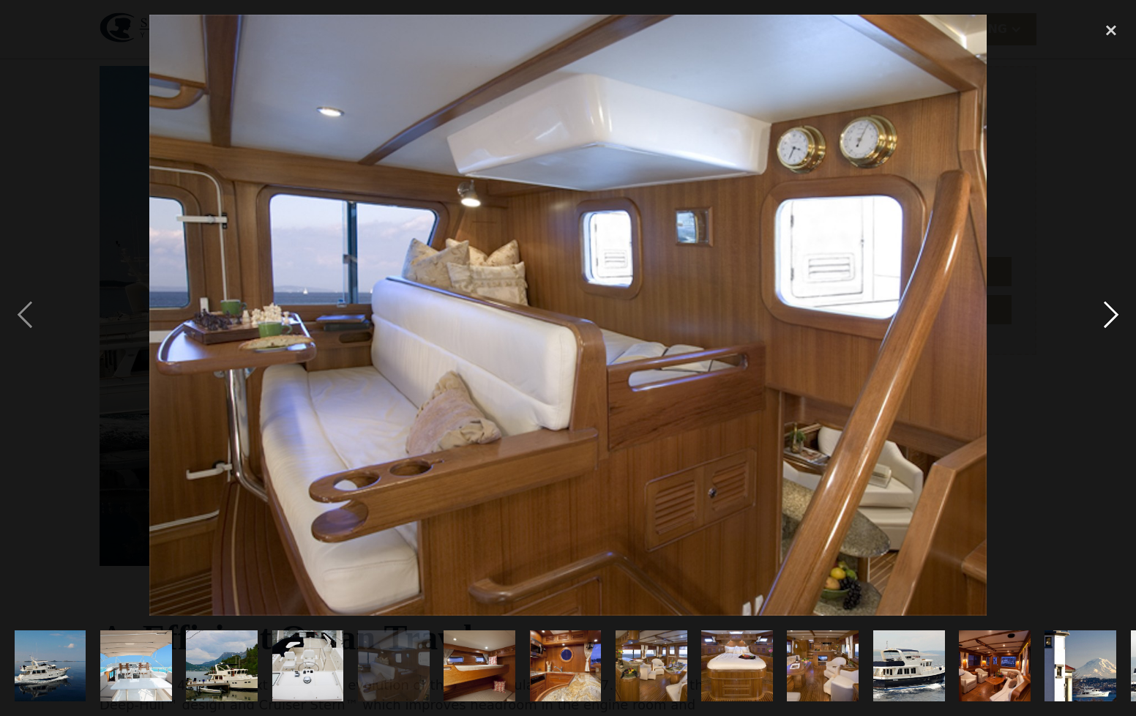
click at [1106, 320] on div "next image" at bounding box center [1111, 316] width 50 height 602
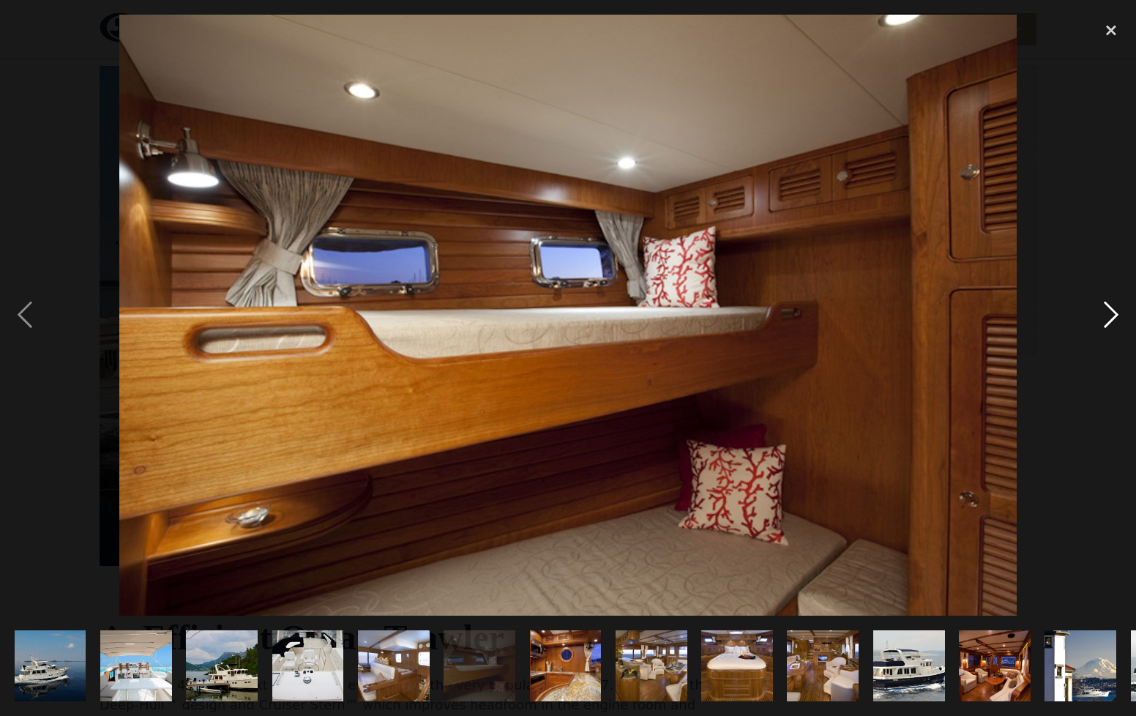
click at [1106, 320] on div "next image" at bounding box center [1111, 316] width 50 height 602
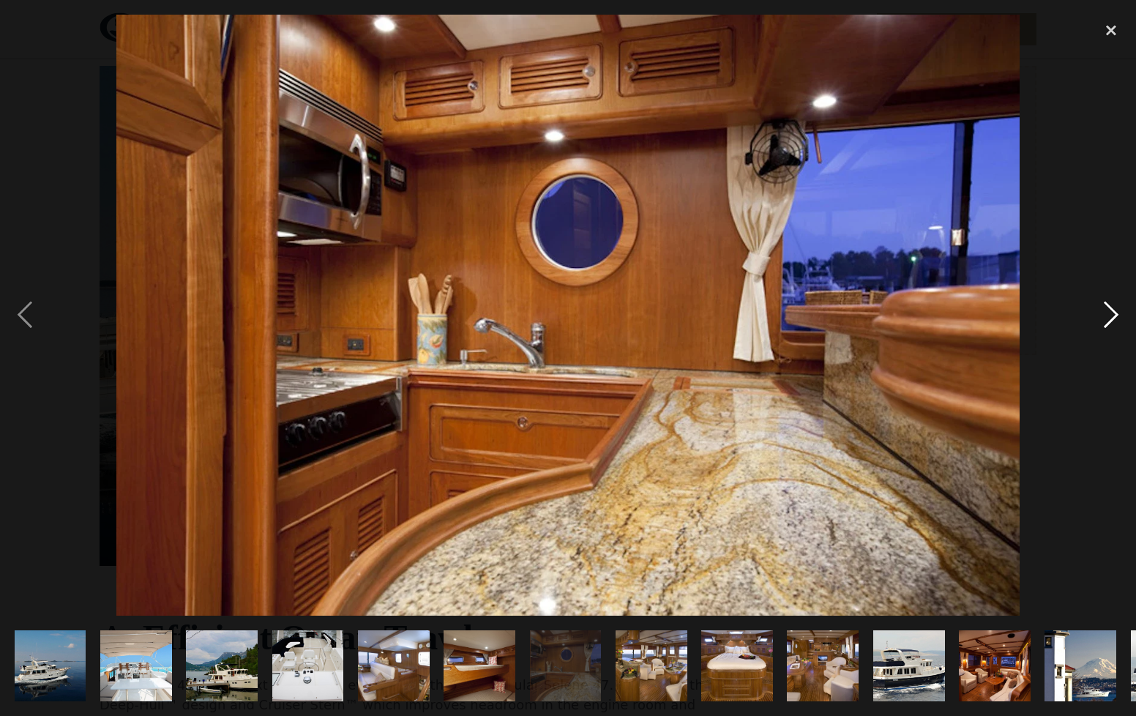
click at [1106, 319] on div "next image" at bounding box center [1111, 316] width 50 height 602
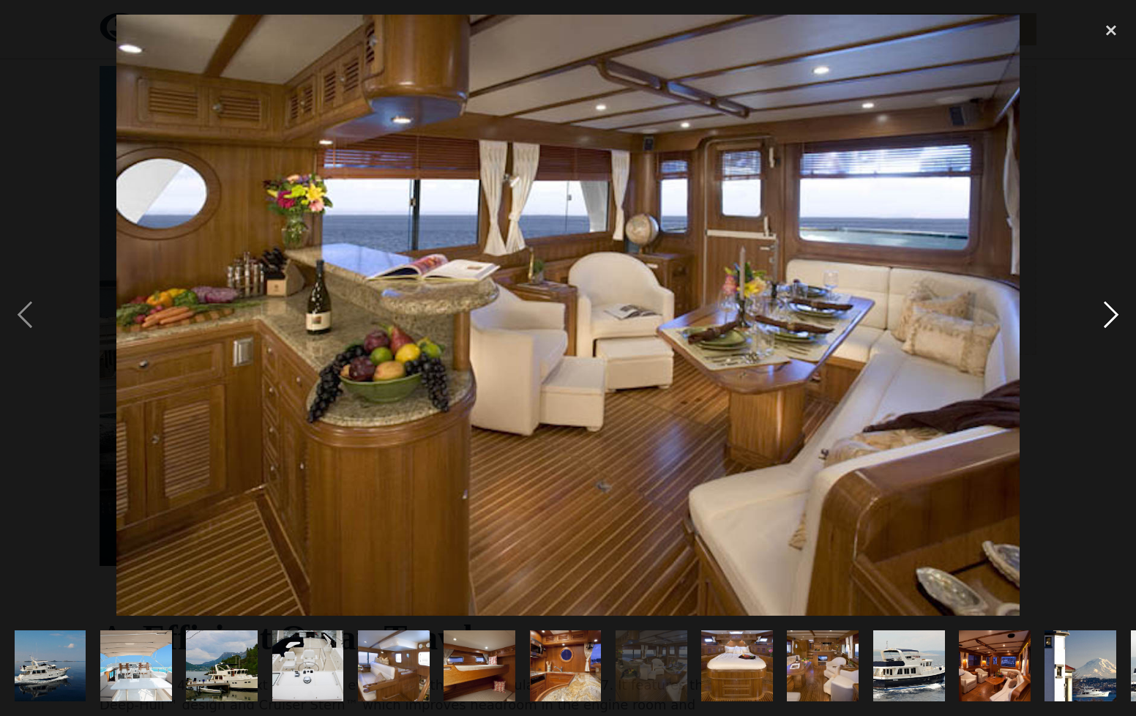
click at [1105, 322] on div "next image" at bounding box center [1111, 316] width 50 height 602
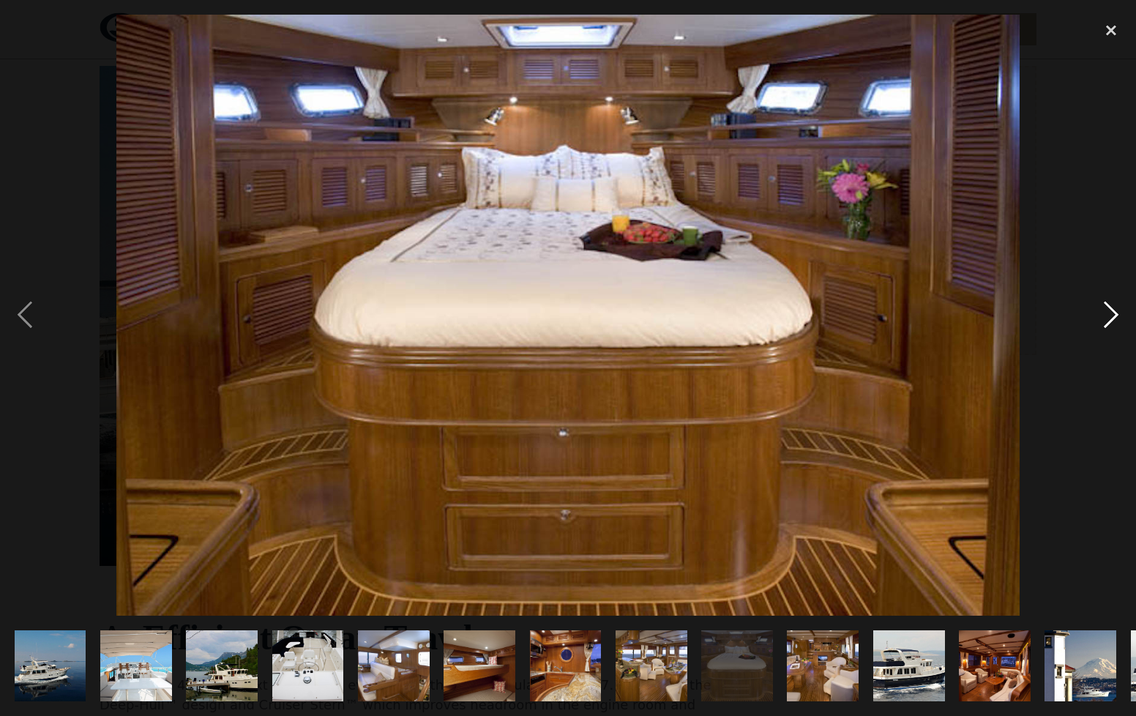
click at [1105, 322] on div "next image" at bounding box center [1111, 316] width 50 height 602
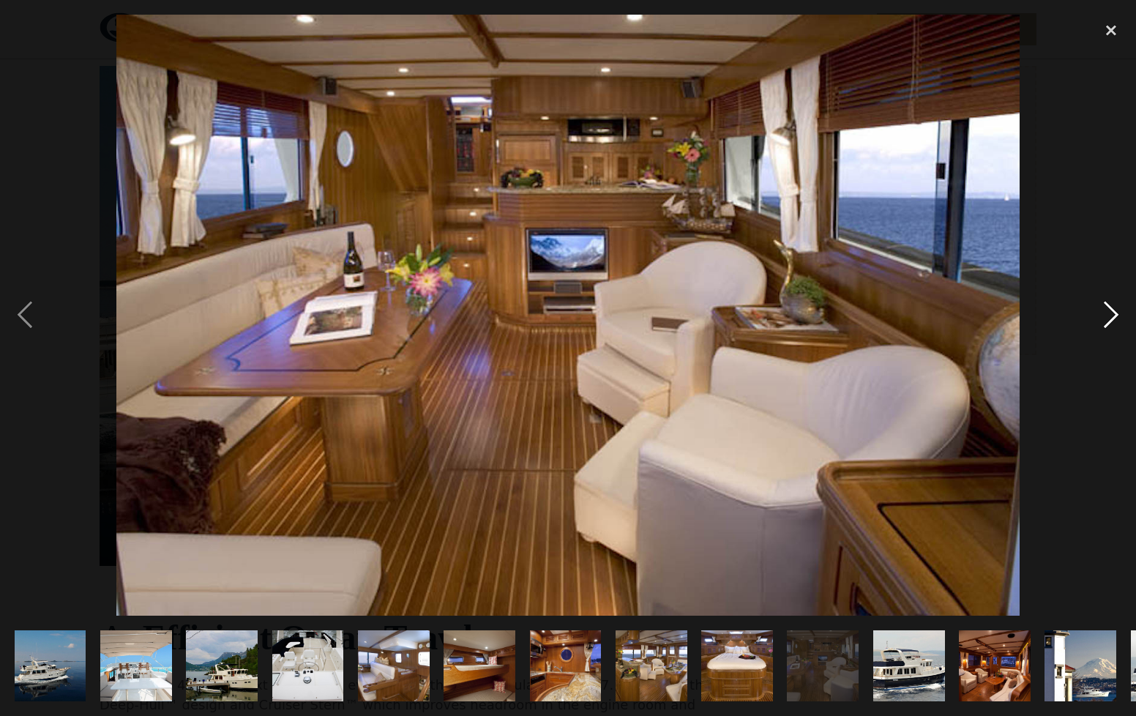
click at [1105, 322] on div "next image" at bounding box center [1111, 316] width 50 height 602
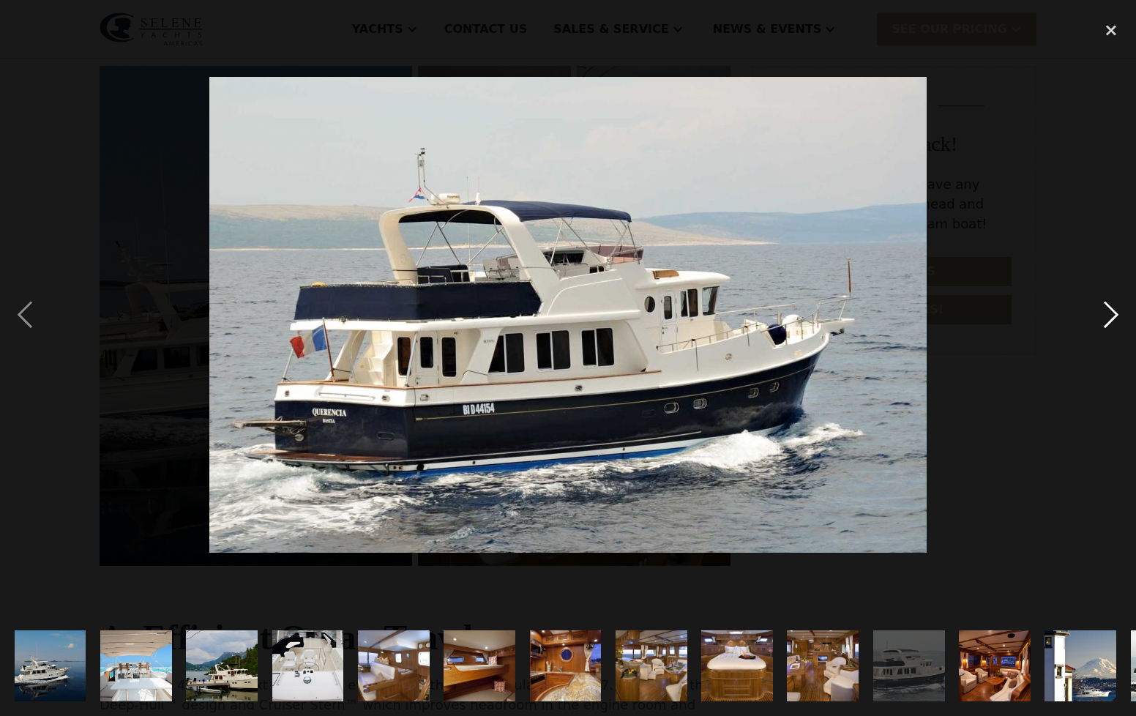
click at [1105, 322] on div "next image" at bounding box center [1111, 316] width 50 height 602
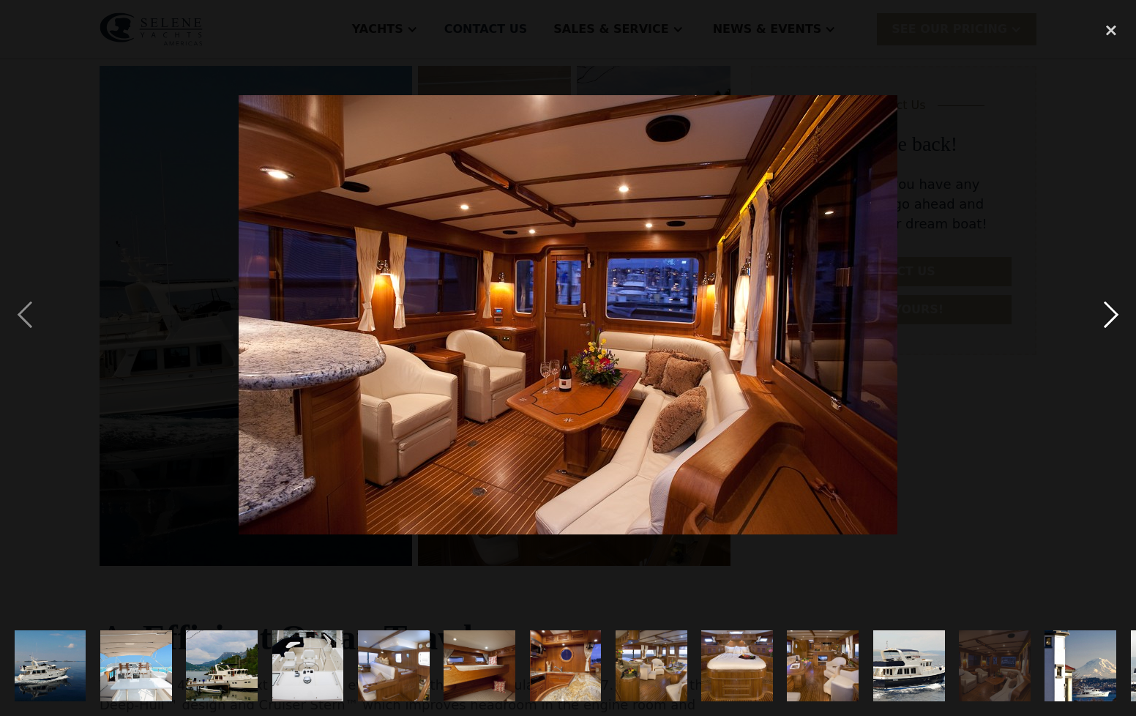
click at [1105, 322] on div "next image" at bounding box center [1111, 316] width 50 height 602
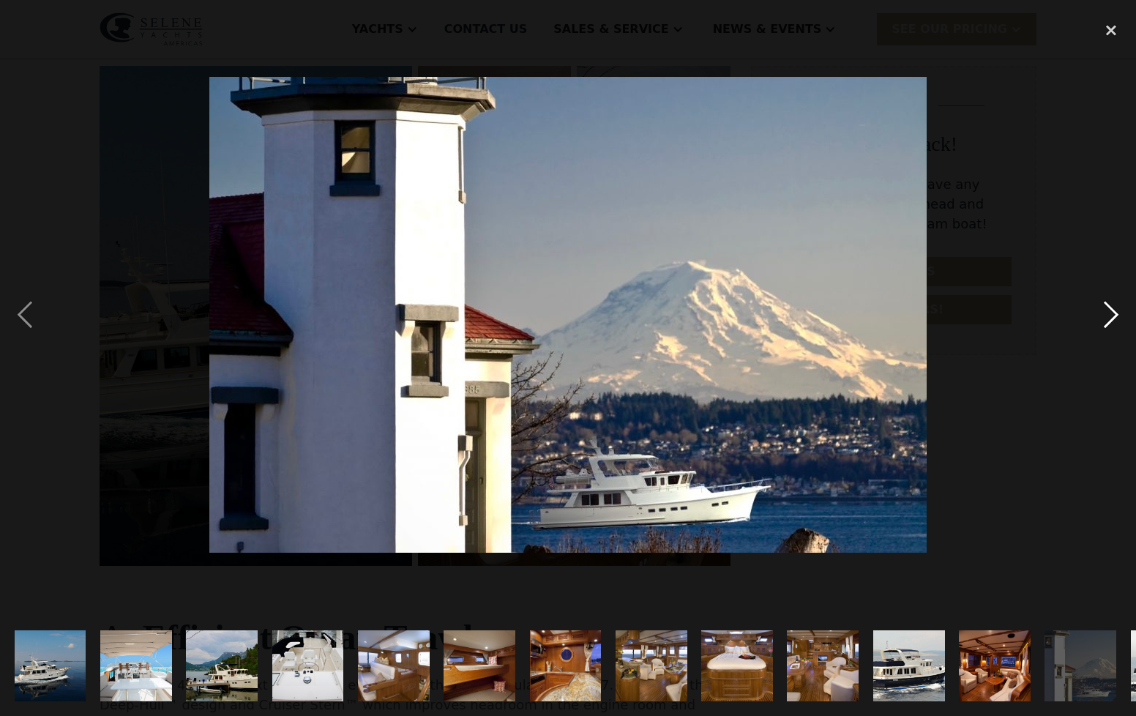
click at [1107, 321] on div "next image" at bounding box center [1111, 316] width 50 height 602
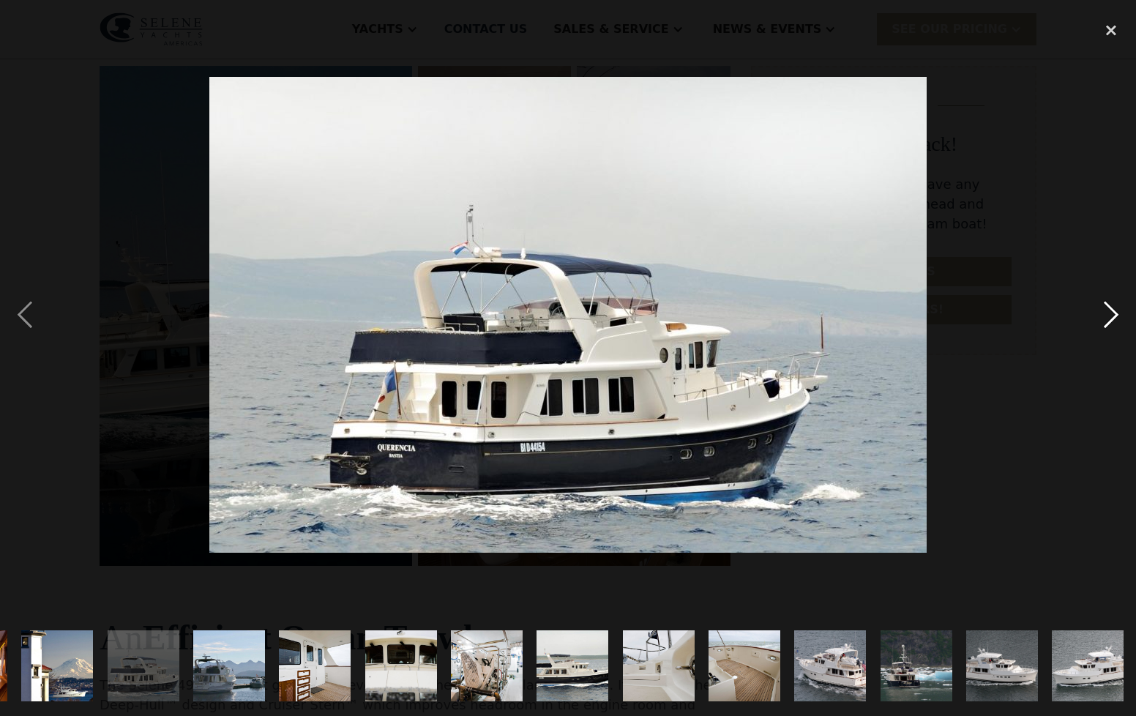
scroll to position [0, 1026]
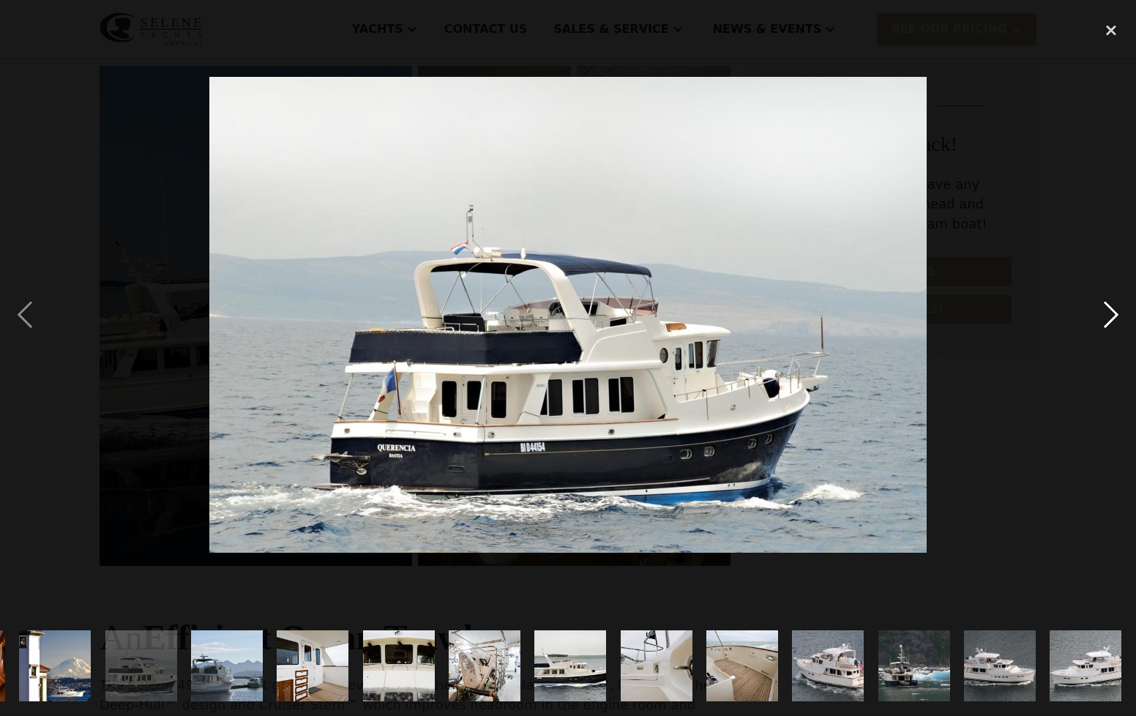
click at [1107, 321] on div "next image" at bounding box center [1111, 316] width 50 height 602
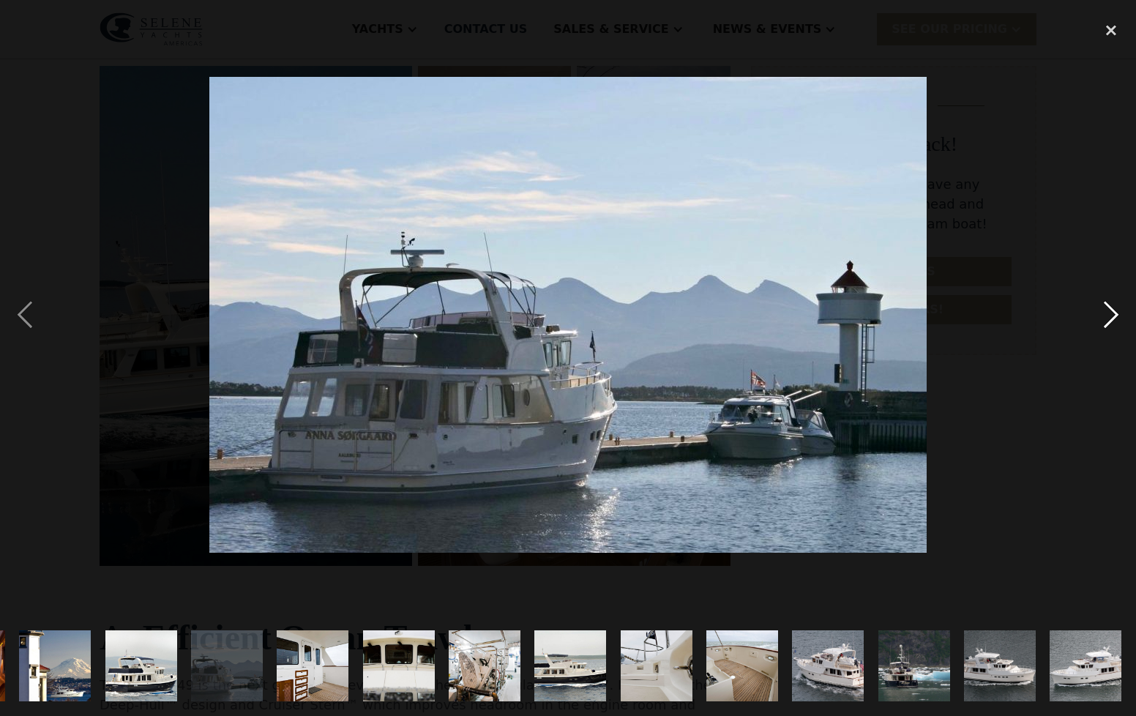
click at [1107, 321] on div "next image" at bounding box center [1111, 316] width 50 height 602
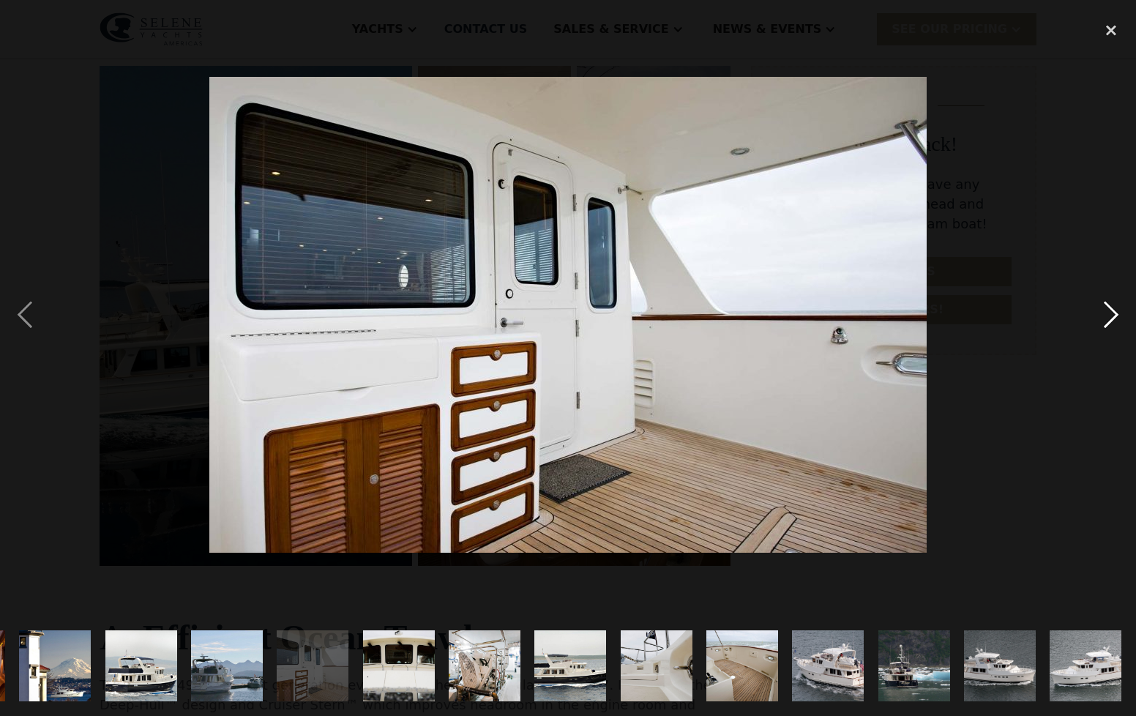
click at [1107, 321] on div "next image" at bounding box center [1111, 316] width 50 height 602
